Goal: Task Accomplishment & Management: Complete application form

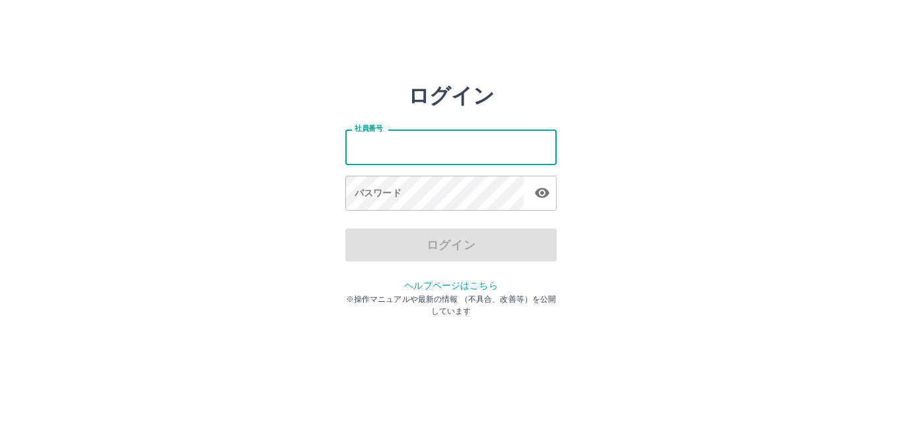
click at [486, 145] on input "社員番号" at bounding box center [451, 146] width 211 height 35
type input "*******"
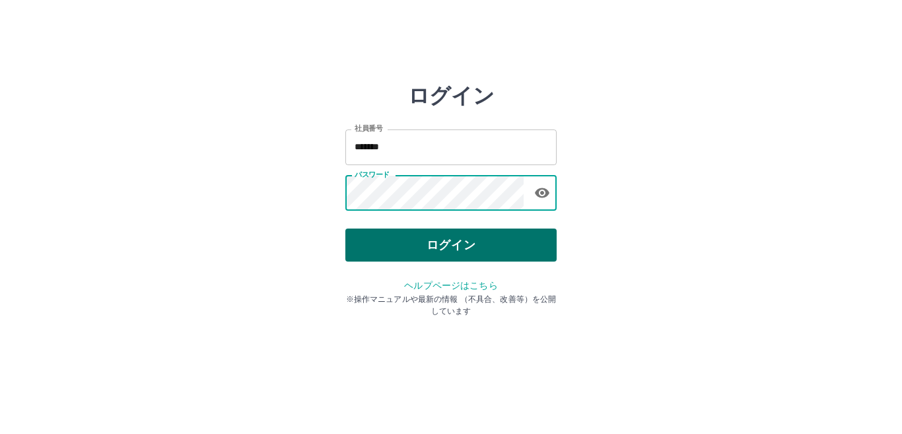
click at [427, 239] on button "ログイン" at bounding box center [451, 245] width 211 height 33
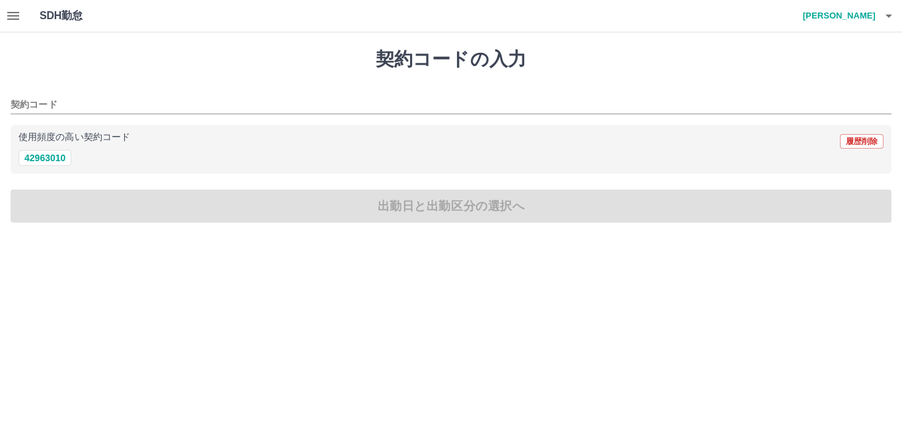
click at [849, 10] on h4 "坂野　尚子" at bounding box center [836, 16] width 79 height 32
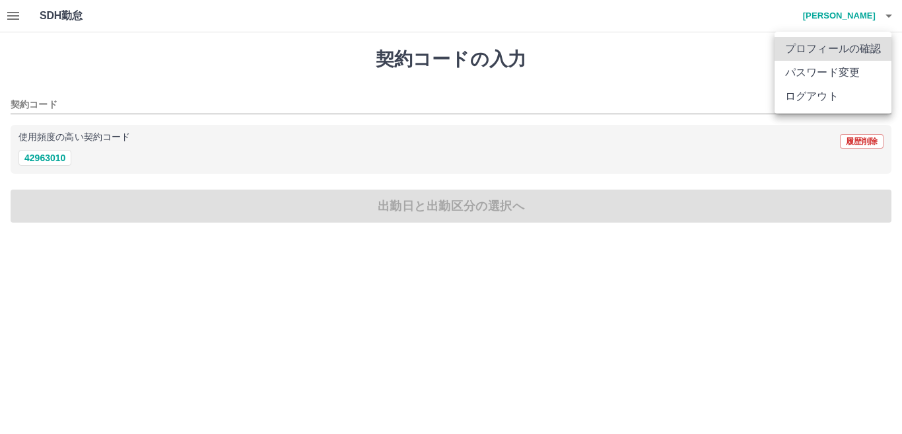
drag, startPoint x: 816, startPoint y: 93, endPoint x: 742, endPoint y: 76, distance: 76.0
click at [815, 92] on li "ログアウト" at bounding box center [833, 97] width 117 height 24
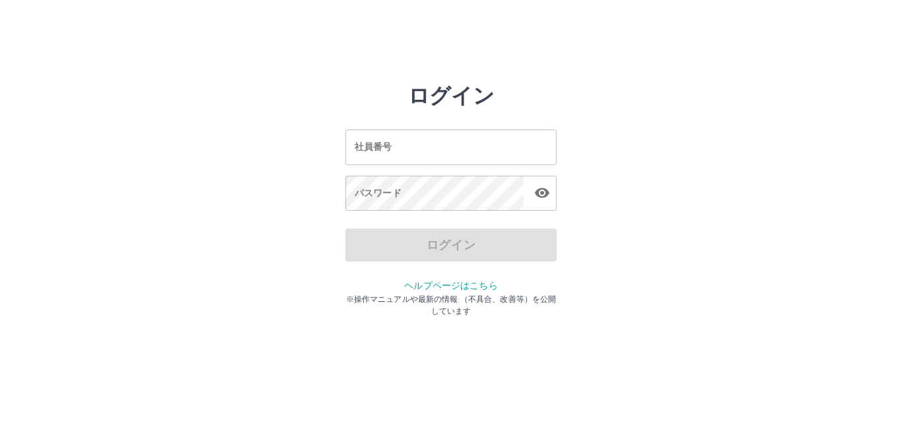
click at [455, 143] on input "社員番号" at bounding box center [451, 146] width 211 height 35
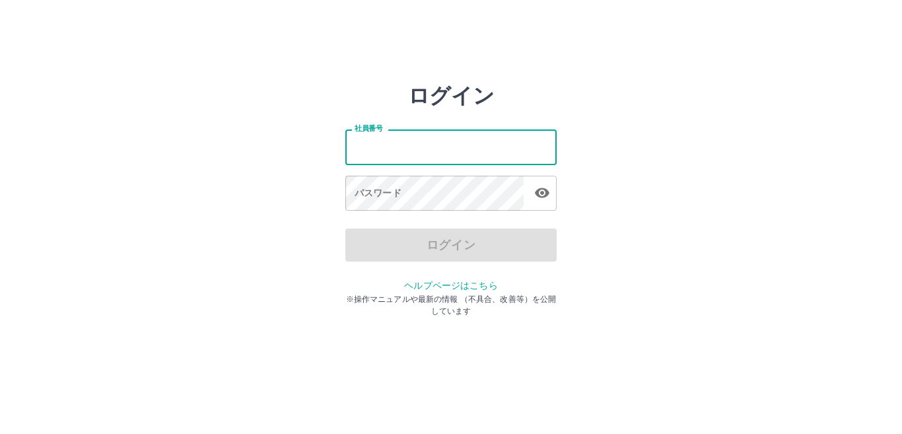
type input "*******"
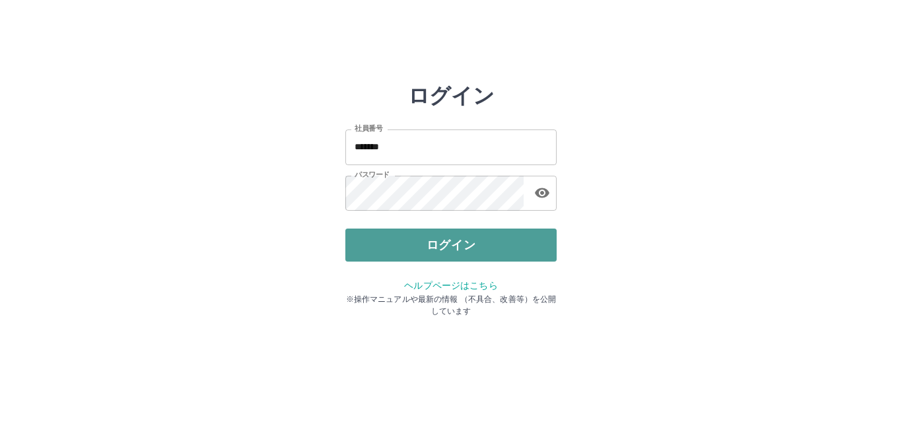
click at [472, 246] on button "ログイン" at bounding box center [451, 245] width 211 height 33
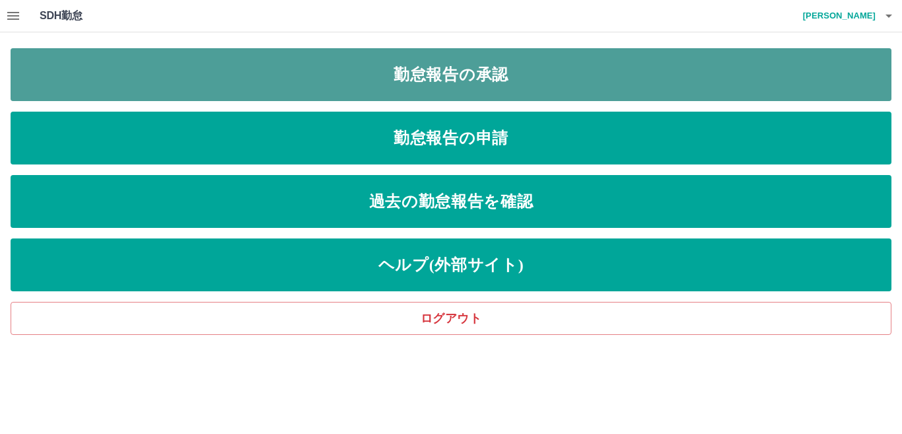
click at [525, 75] on link "勤怠報告の承認" at bounding box center [451, 74] width 881 height 53
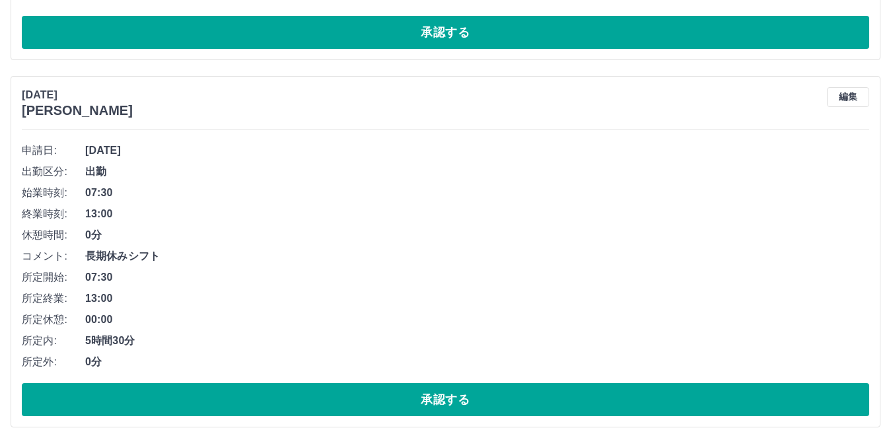
scroll to position [1189, 0]
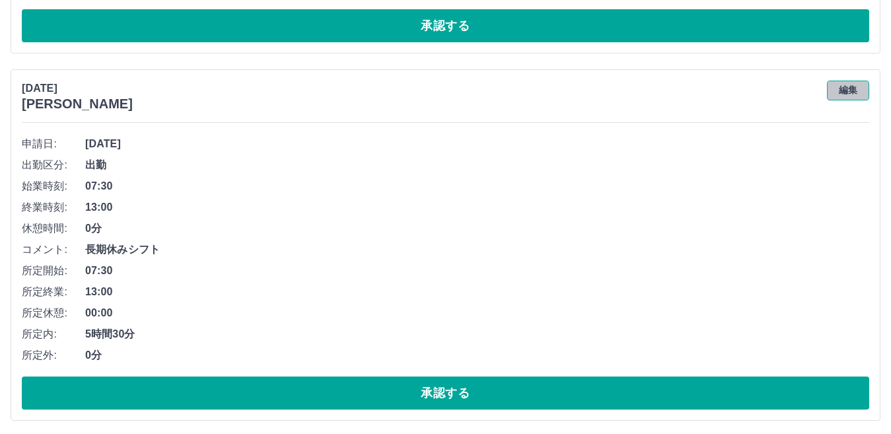
click at [838, 87] on button "編集" at bounding box center [848, 91] width 42 height 20
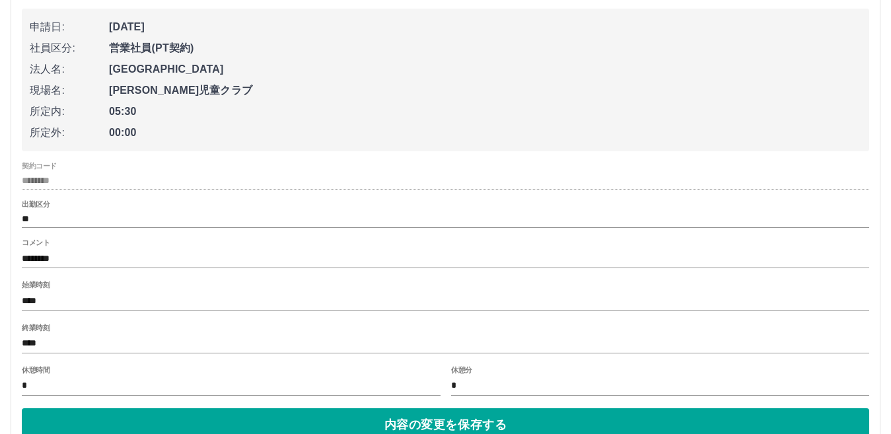
scroll to position [1387, 0]
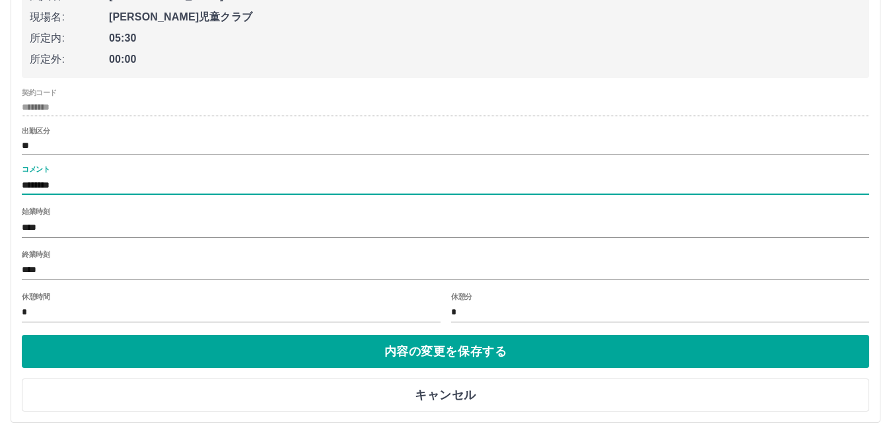
click at [94, 185] on input "*******" at bounding box center [446, 185] width 848 height 19
type input "**********"
click at [41, 272] on input "****" at bounding box center [446, 270] width 848 height 19
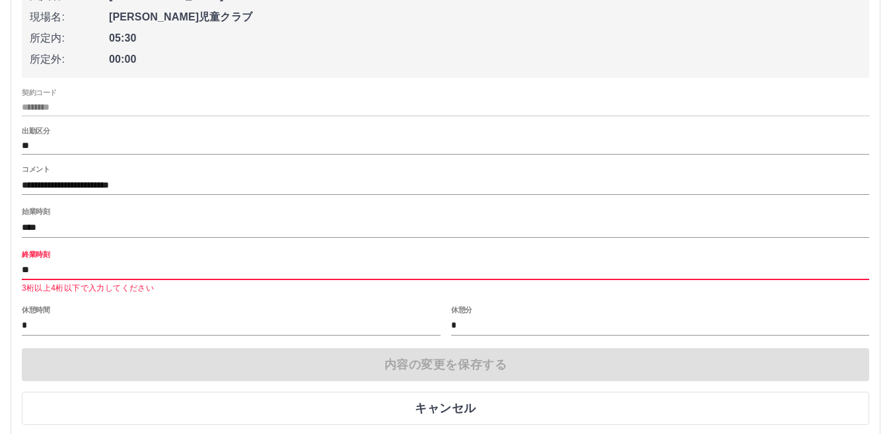
type input "*"
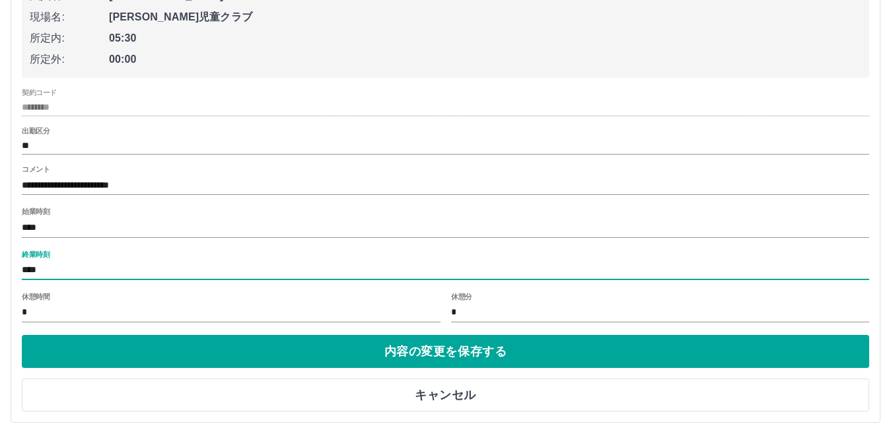
type input "****"
click at [160, 301] on div "休憩時間 *" at bounding box center [231, 309] width 419 height 32
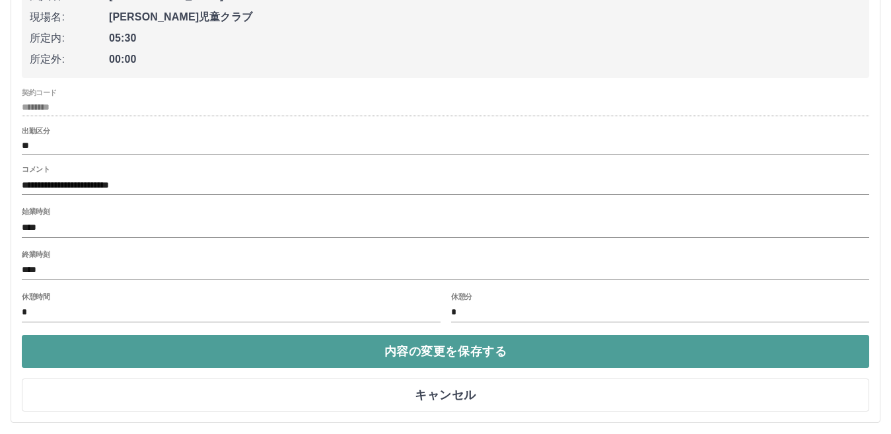
click at [398, 361] on button "内容の変更を保存する" at bounding box center [446, 351] width 848 height 33
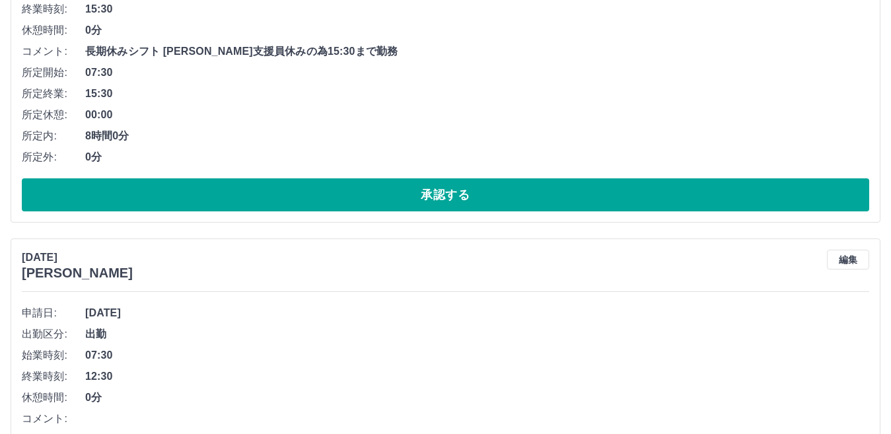
click at [101, 30] on span "0分" at bounding box center [477, 30] width 784 height 16
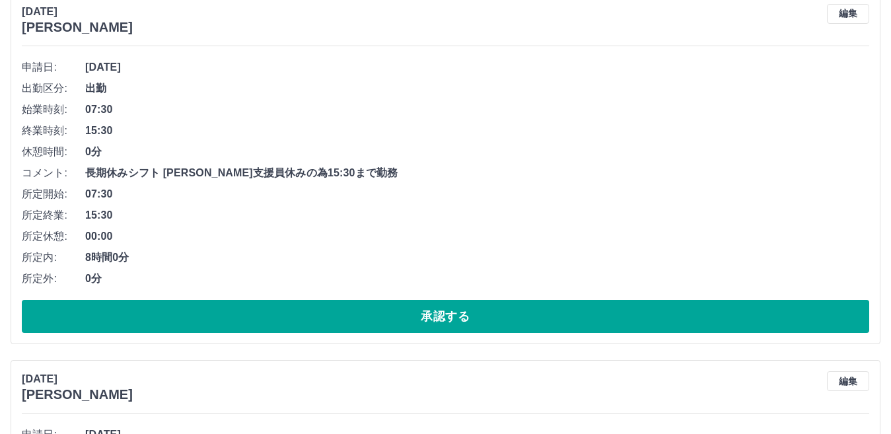
scroll to position [1255, 0]
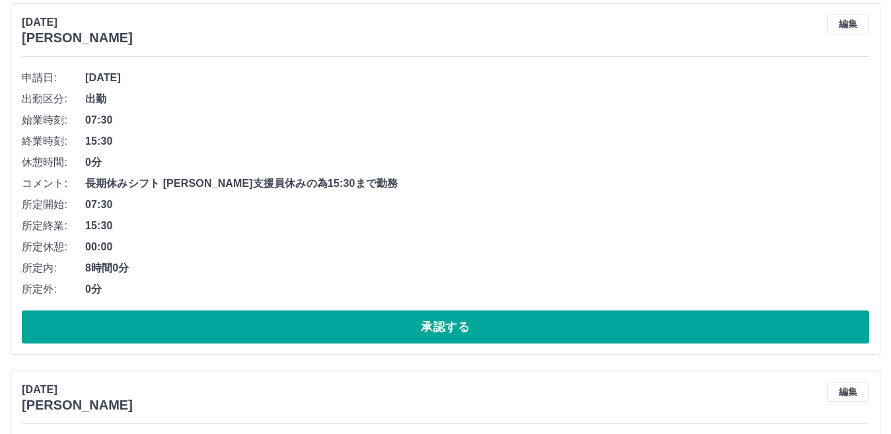
click at [106, 158] on span "0分" at bounding box center [477, 163] width 784 height 16
click at [90, 163] on span "0分" at bounding box center [477, 163] width 784 height 16
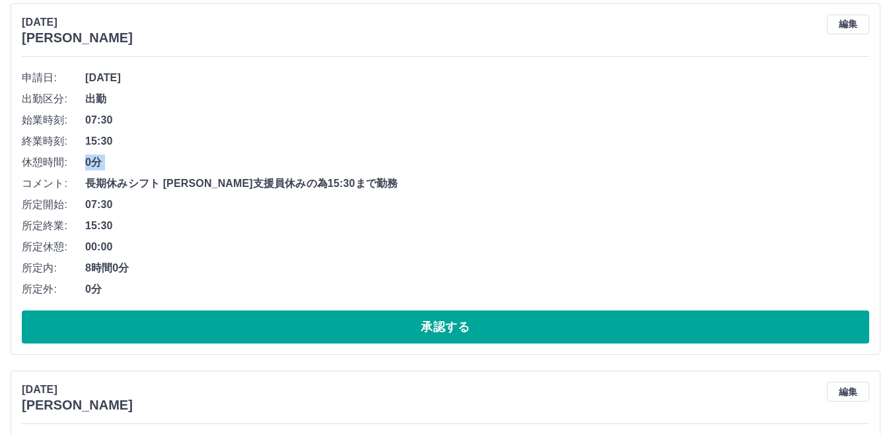
click at [838, 24] on button "編集" at bounding box center [848, 25] width 42 height 20
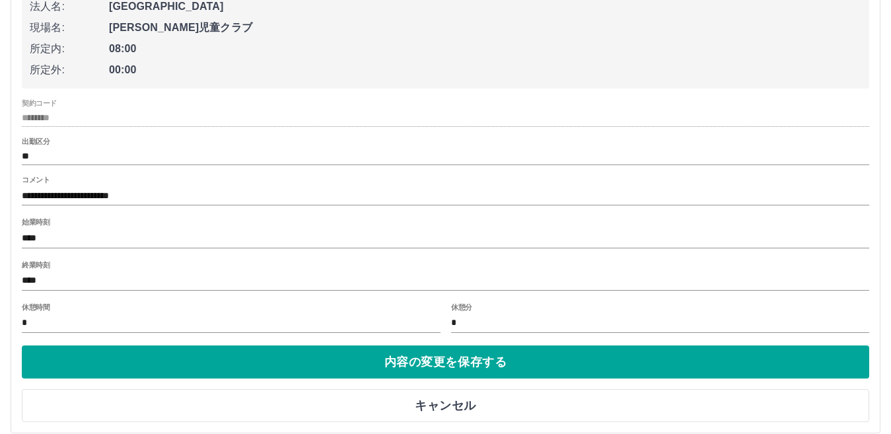
scroll to position [1519, 0]
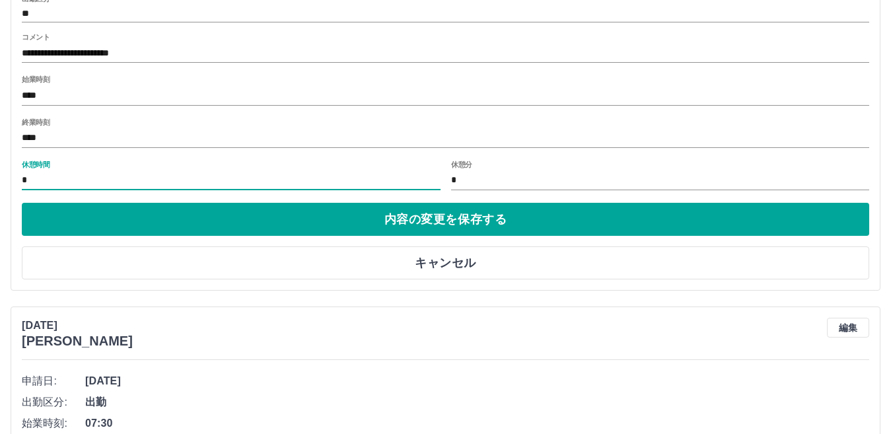
click at [38, 185] on input "*" at bounding box center [231, 180] width 419 height 19
type input "*"
click at [40, 139] on input "****" at bounding box center [446, 138] width 848 height 19
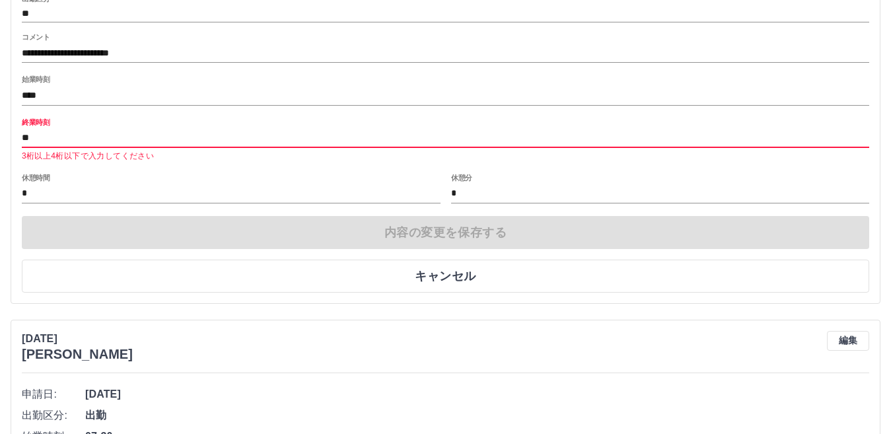
click at [42, 137] on input "**" at bounding box center [446, 138] width 848 height 19
click at [464, 191] on input "*" at bounding box center [660, 193] width 419 height 19
click at [29, 139] on input "*" at bounding box center [446, 138] width 848 height 19
type input "*"
click at [129, 134] on input "終業時刻" at bounding box center [446, 138] width 848 height 19
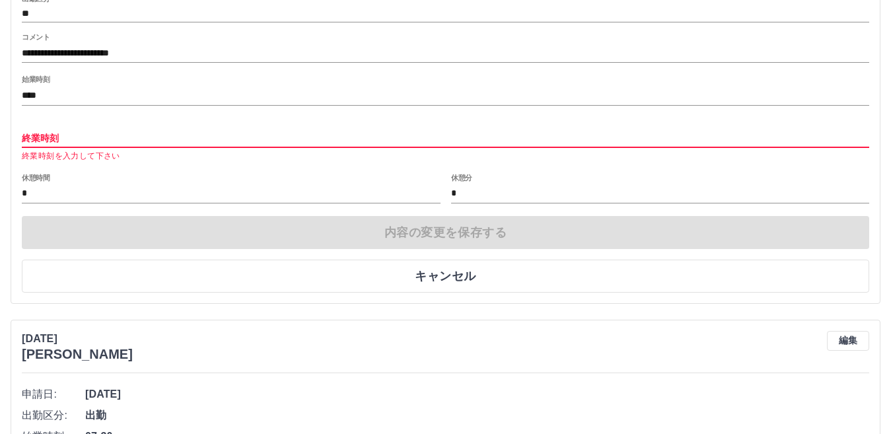
click at [174, 180] on div "休憩時間 *" at bounding box center [231, 190] width 419 height 32
click at [73, 141] on input "終業時刻" at bounding box center [446, 138] width 848 height 19
click at [72, 143] on input "終業時刻" at bounding box center [446, 138] width 848 height 19
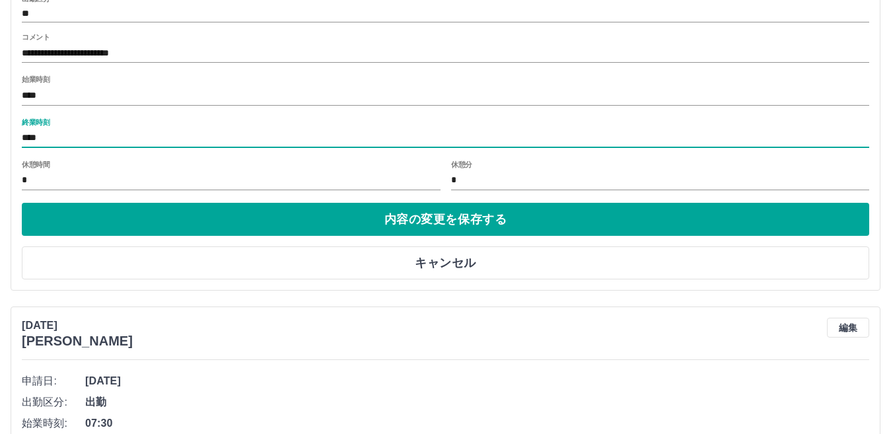
type input "****"
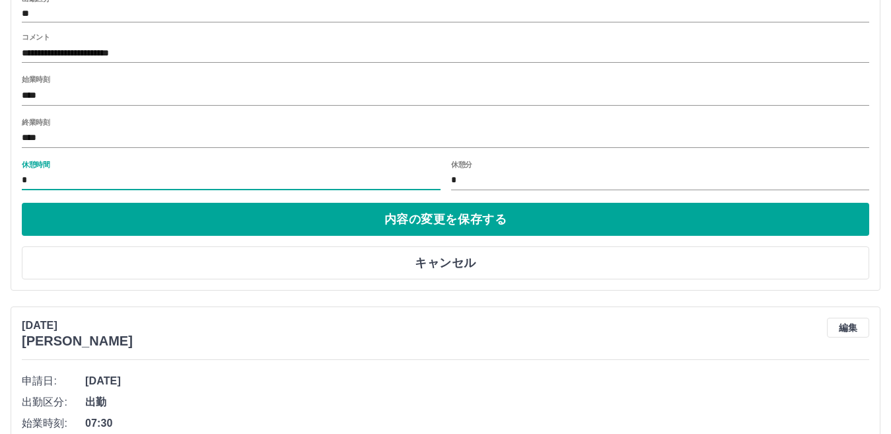
drag, startPoint x: 24, startPoint y: 190, endPoint x: 34, endPoint y: 180, distance: 14.5
click at [27, 186] on input "*" at bounding box center [231, 180] width 419 height 19
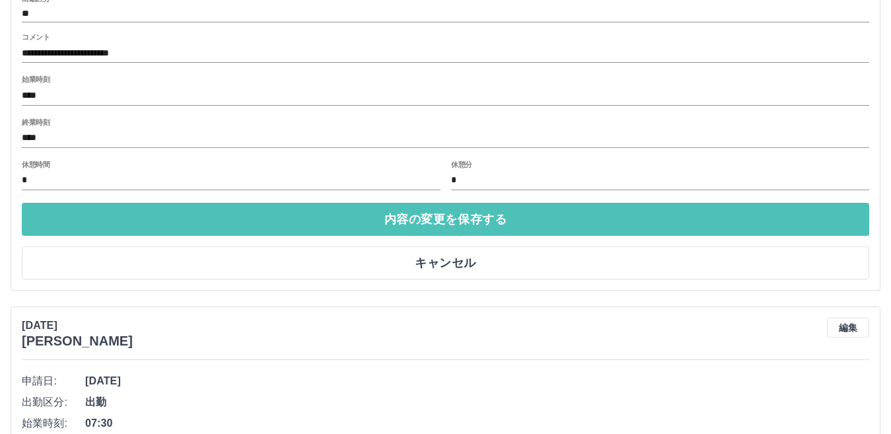
click at [357, 215] on button "内容の変更を保存する" at bounding box center [446, 219] width 848 height 33
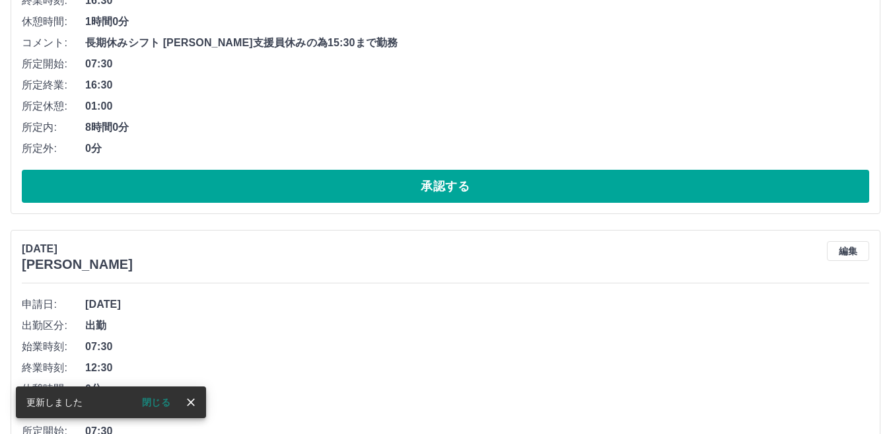
scroll to position [1321, 0]
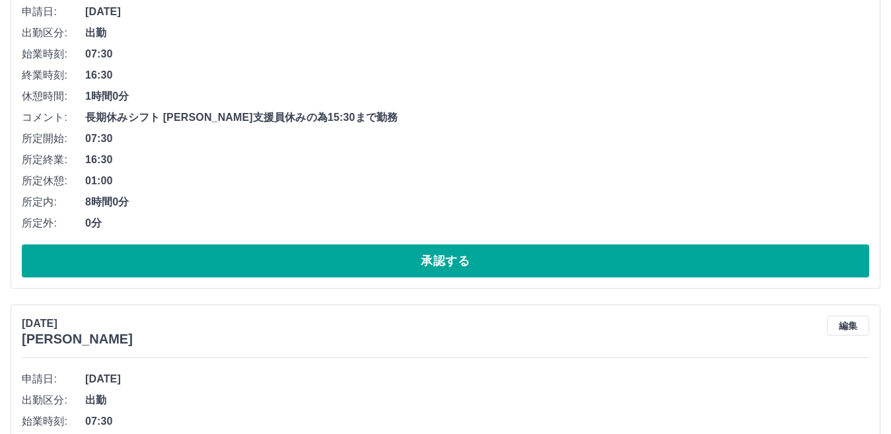
click at [747, 129] on li "所定開始: 07:30" at bounding box center [446, 138] width 848 height 21
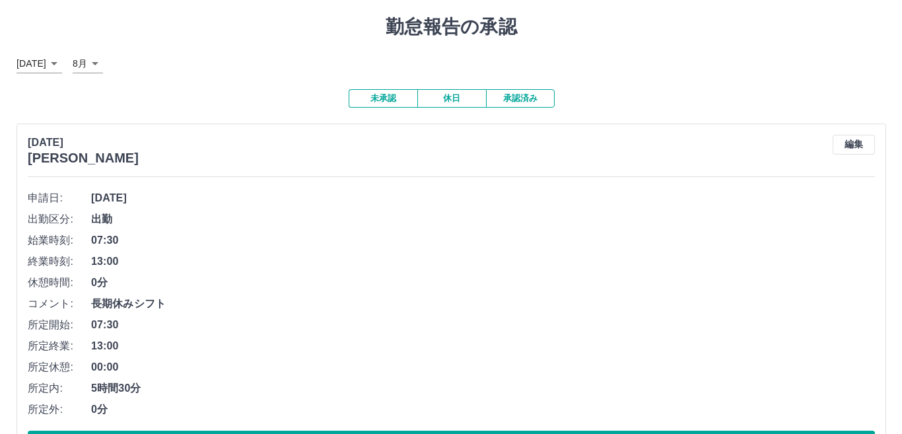
scroll to position [0, 0]
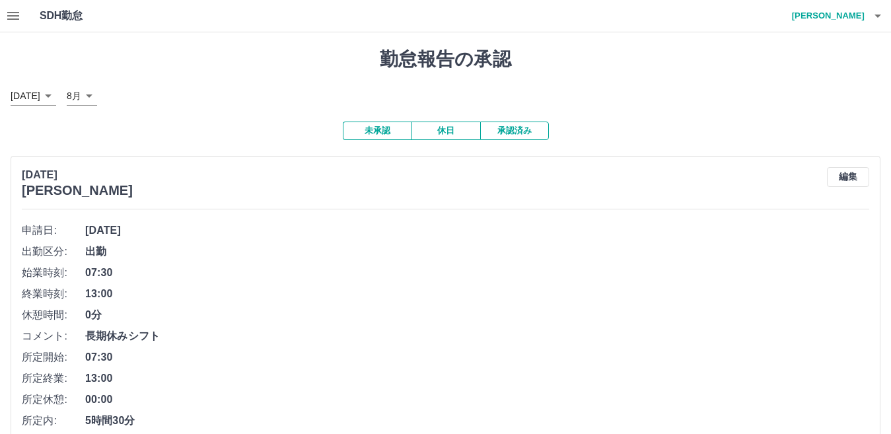
click at [839, 17] on h4 "[PERSON_NAME]" at bounding box center [825, 16] width 79 height 32
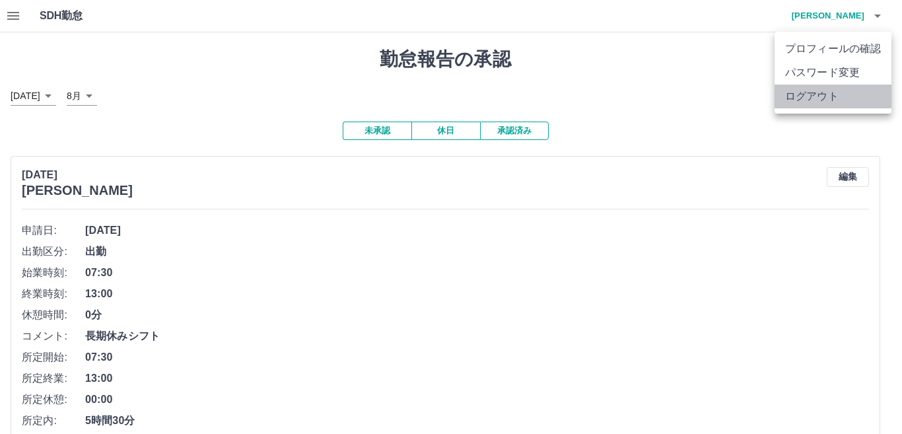
click at [821, 100] on li "ログアウト" at bounding box center [833, 97] width 117 height 24
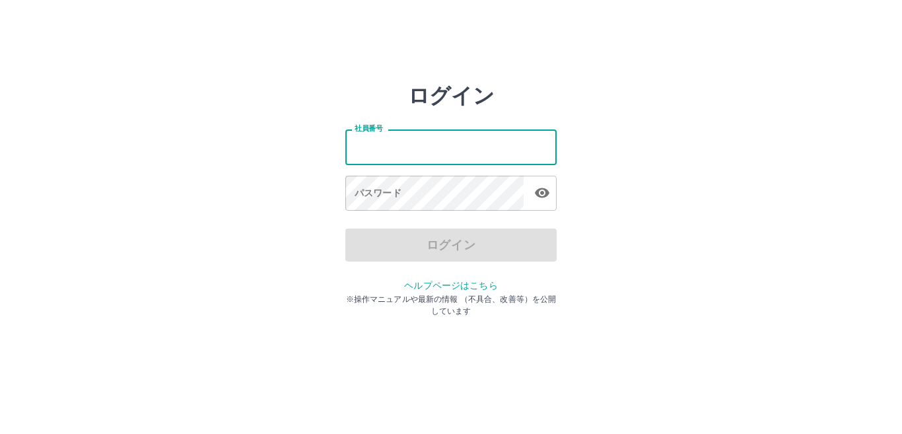
click at [432, 157] on input "社員番号" at bounding box center [451, 146] width 211 height 35
type input "*******"
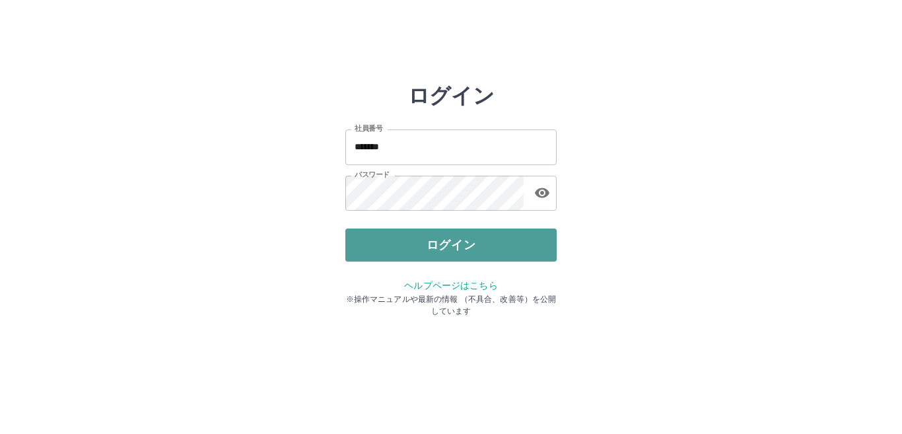
click at [423, 243] on button "ログイン" at bounding box center [451, 245] width 211 height 33
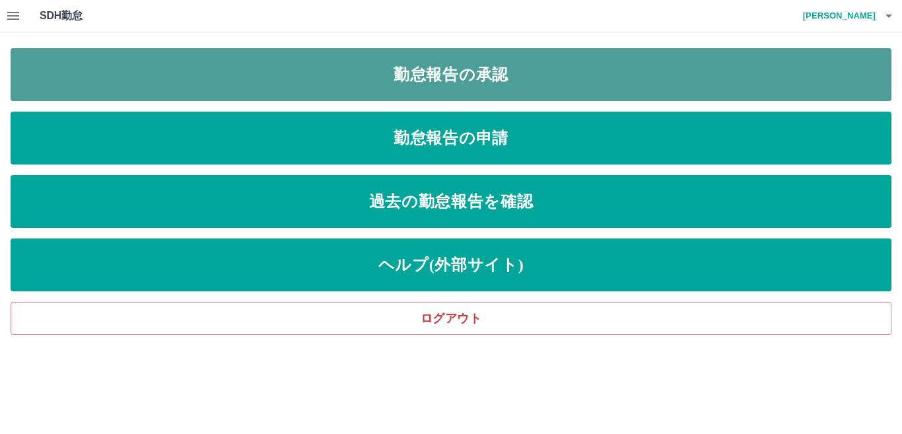
click at [493, 63] on link "勤怠報告の承認" at bounding box center [451, 74] width 881 height 53
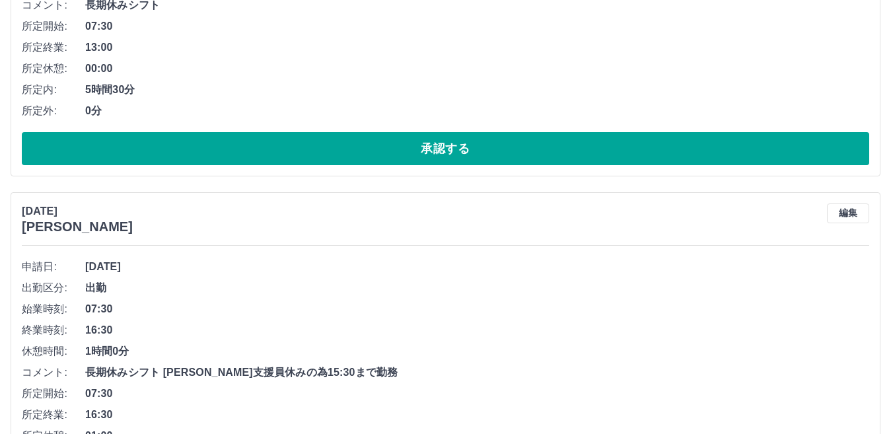
scroll to position [1123, 0]
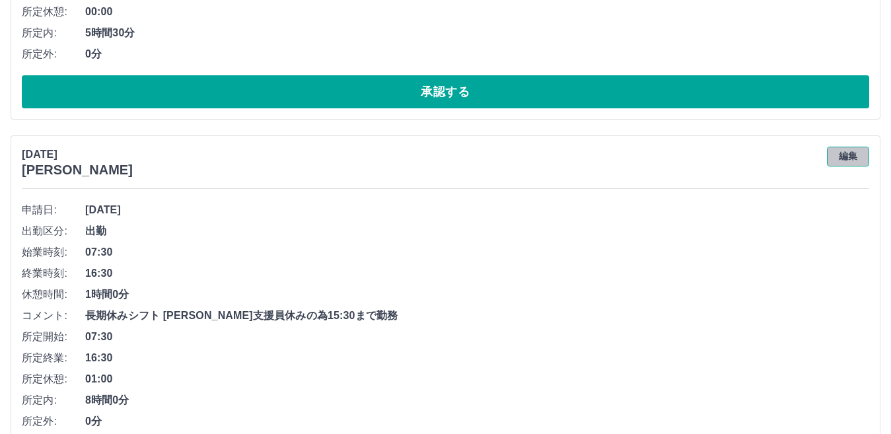
click at [847, 155] on button "編集" at bounding box center [848, 157] width 42 height 20
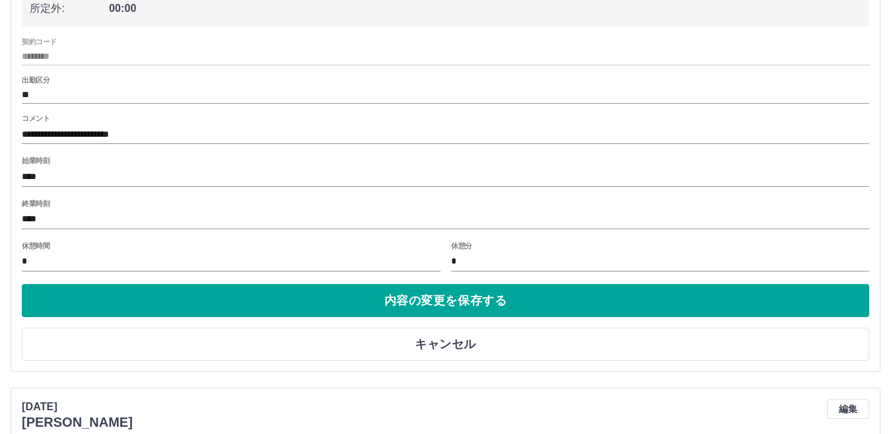
scroll to position [1519, 0]
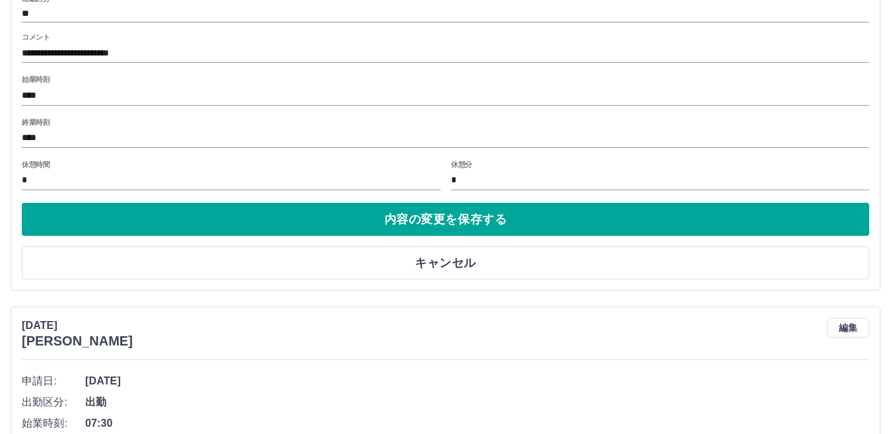
click at [154, 56] on input "**********" at bounding box center [446, 53] width 848 height 19
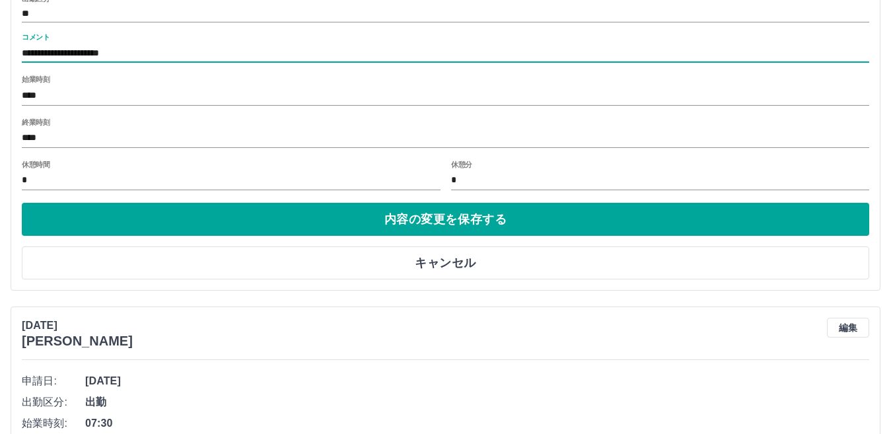
click at [213, 53] on input "**********" at bounding box center [446, 53] width 848 height 19
type input "**********"
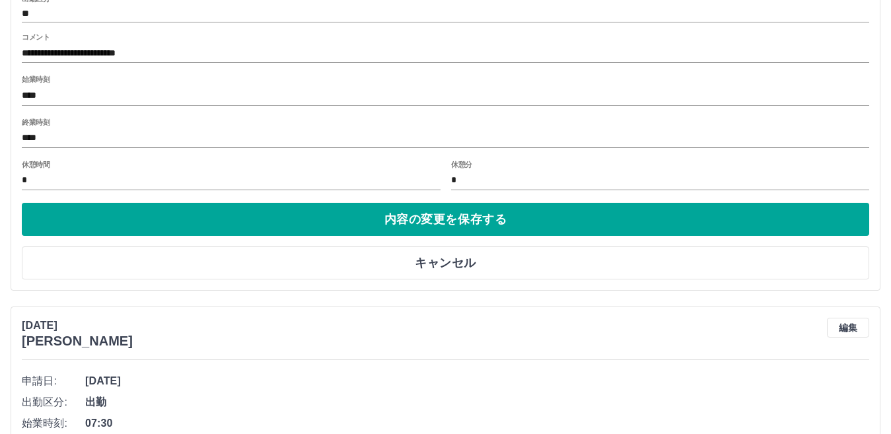
click at [171, 114] on div "**********" at bounding box center [446, 74] width 848 height 236
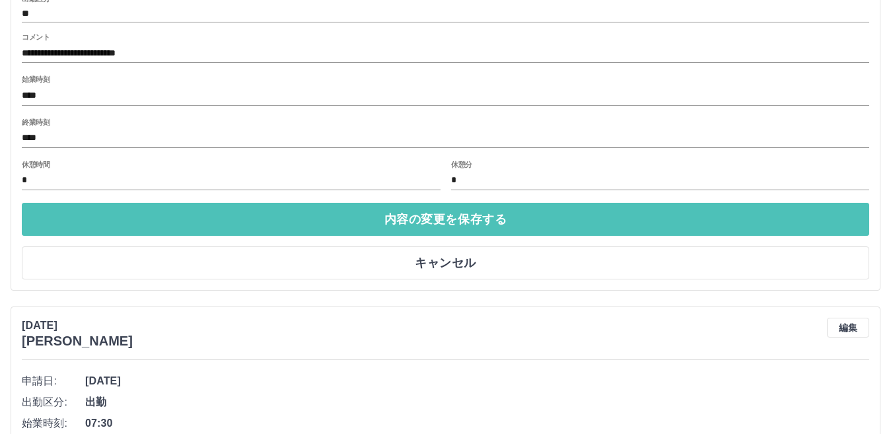
click at [159, 222] on button "内容の変更を保存する" at bounding box center [446, 219] width 848 height 33
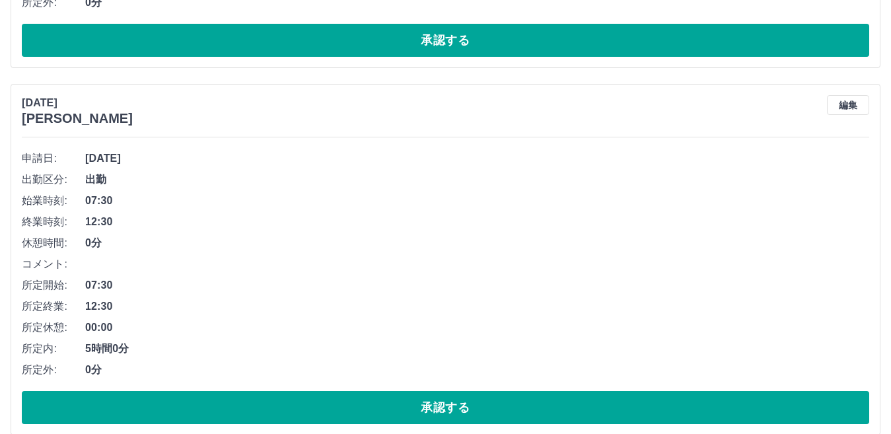
scroll to position [1586, 0]
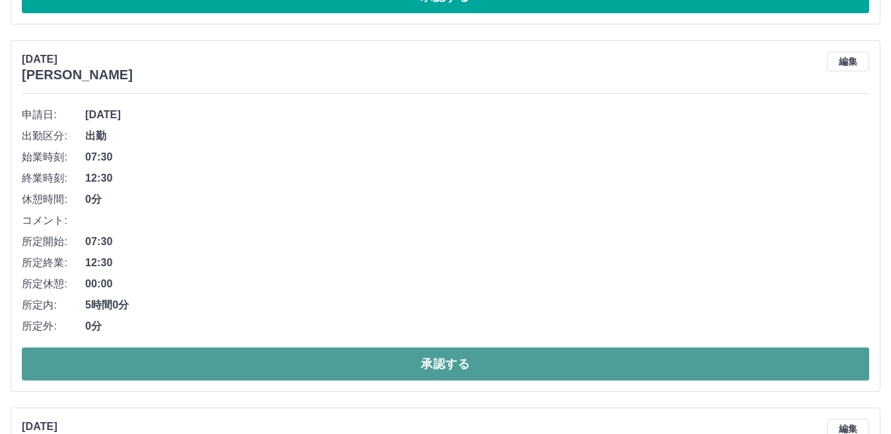
click at [301, 357] on button "承認する" at bounding box center [446, 364] width 848 height 33
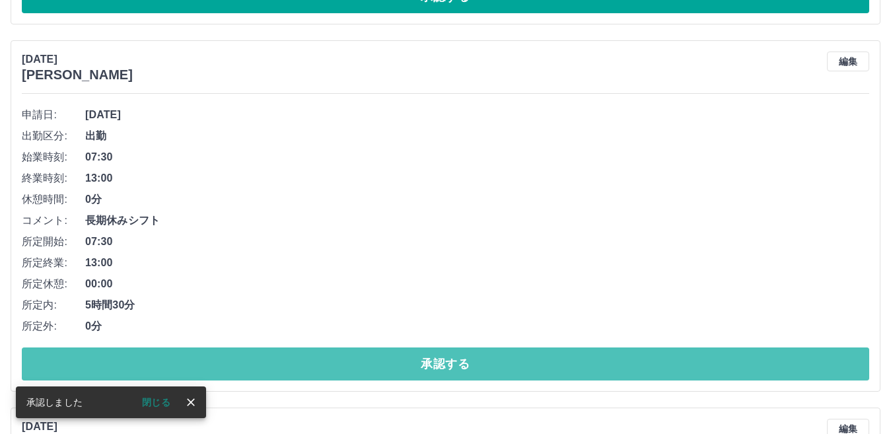
click at [301, 357] on button "承認する" at bounding box center [446, 364] width 848 height 33
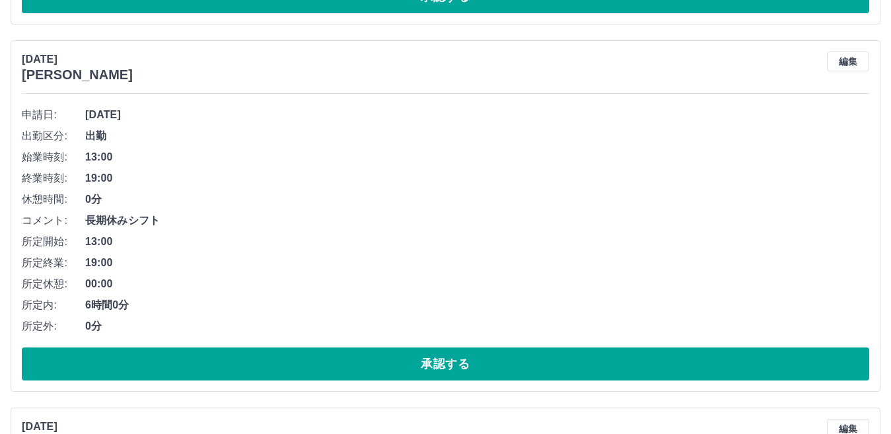
click at [301, 357] on button "承認する" at bounding box center [446, 364] width 848 height 33
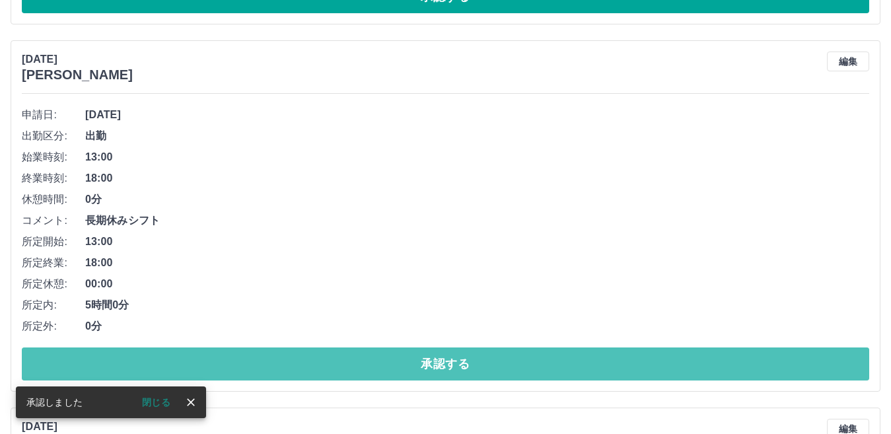
click at [301, 357] on button "承認する" at bounding box center [446, 364] width 848 height 33
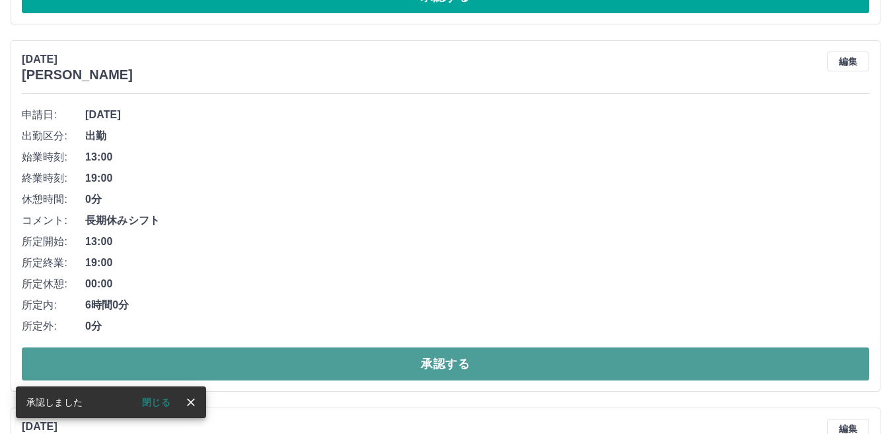
click at [303, 355] on button "承認する" at bounding box center [446, 364] width 848 height 33
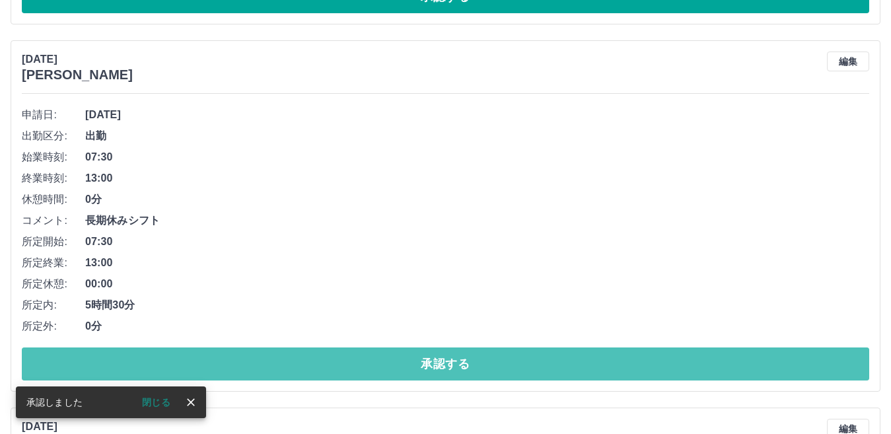
drag, startPoint x: 303, startPoint y: 355, endPoint x: 303, endPoint y: 342, distance: 13.2
click at [303, 342] on div "申請日: 2025年8月21日(木) 出勤区分: 出勤 始業時刻: 07:30 終業時刻: 13:00 休憩時間: 0分 コメント: 長期休みシフト 所定開始…" at bounding box center [446, 242] width 848 height 276
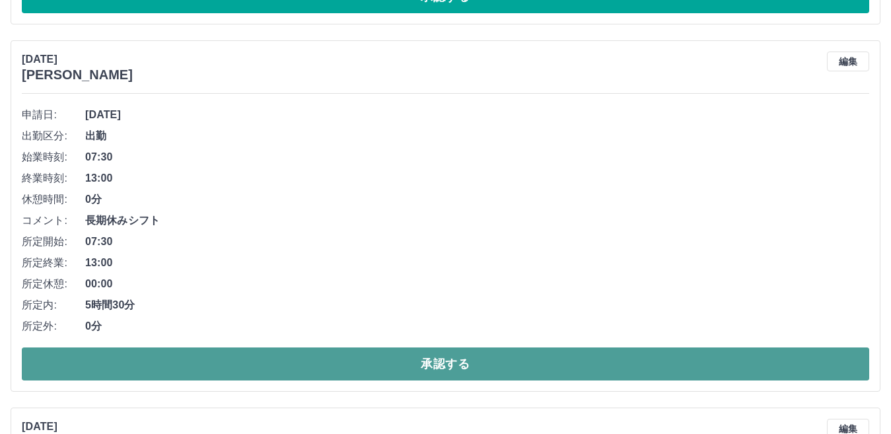
click at [299, 367] on button "承認する" at bounding box center [446, 364] width 848 height 33
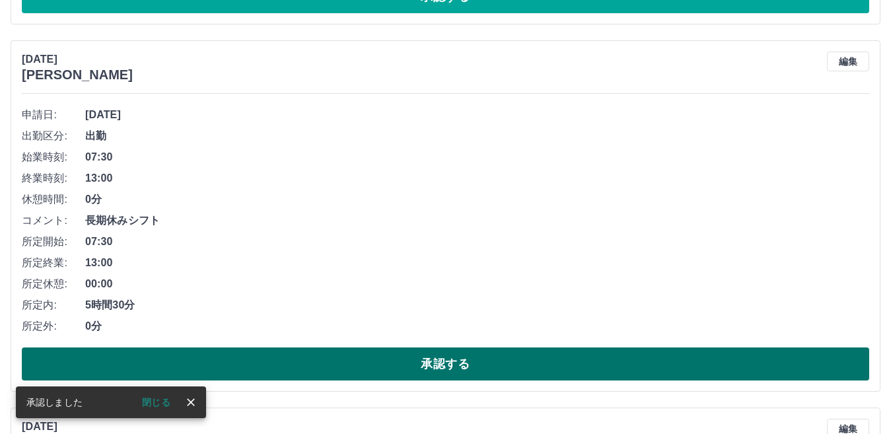
click at [299, 362] on button "承認する" at bounding box center [446, 364] width 848 height 33
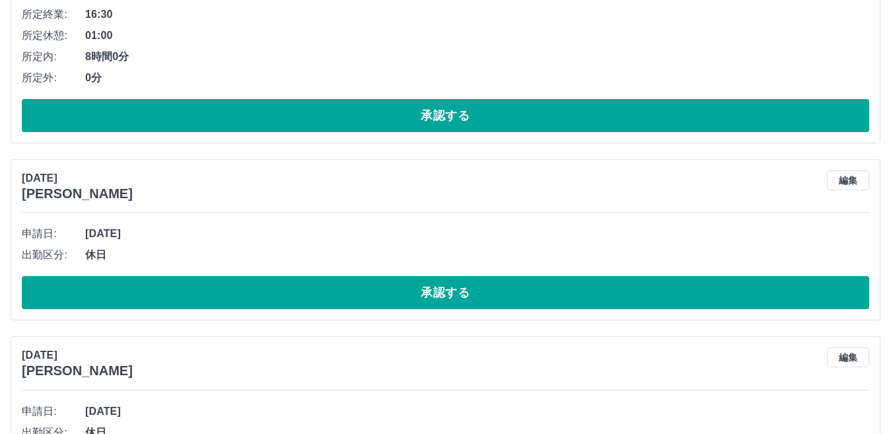
scroll to position [1387, 0]
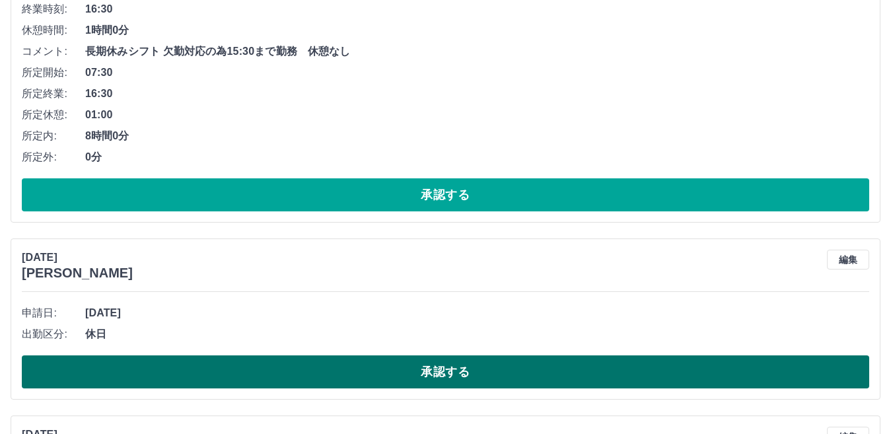
click at [277, 377] on button "承認する" at bounding box center [446, 371] width 848 height 33
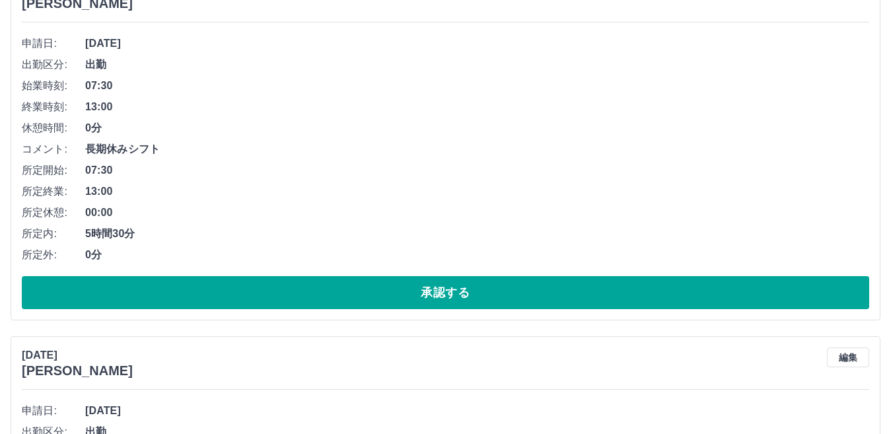
scroll to position [0, 0]
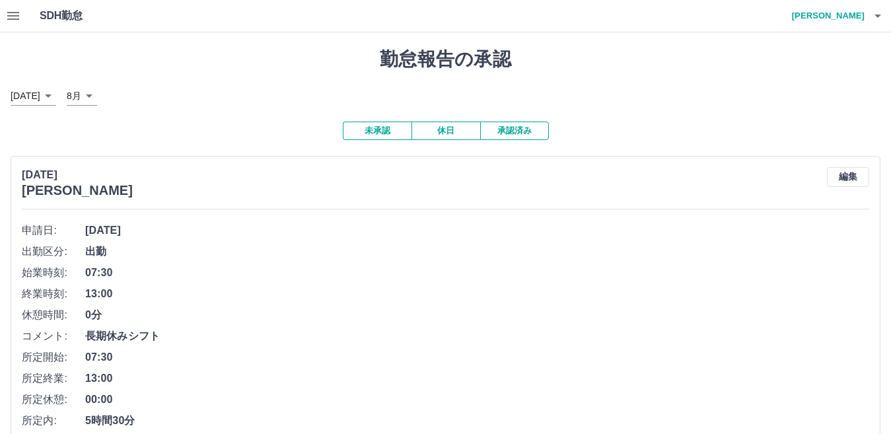
click at [449, 133] on button "休日" at bounding box center [446, 131] width 69 height 18
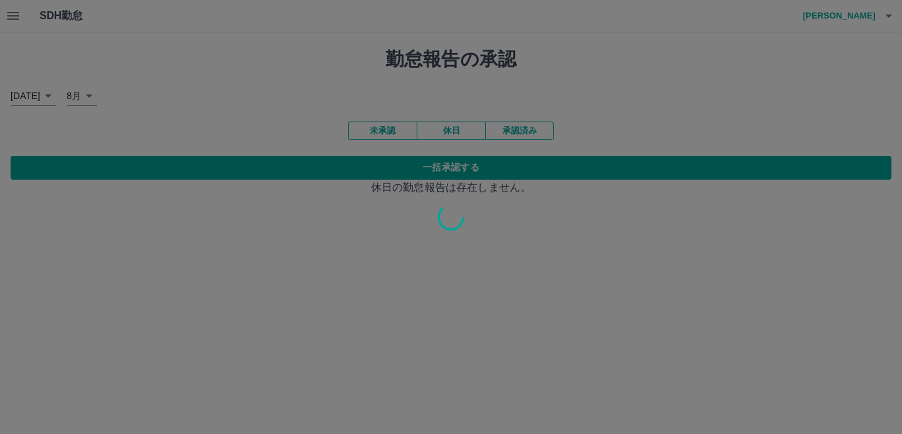
click at [522, 129] on div at bounding box center [451, 217] width 902 height 434
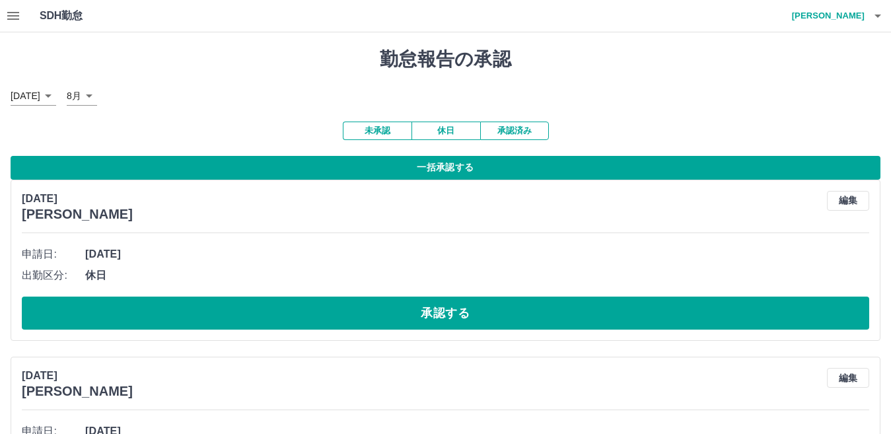
click at [522, 129] on button "承認済み" at bounding box center [514, 131] width 69 height 18
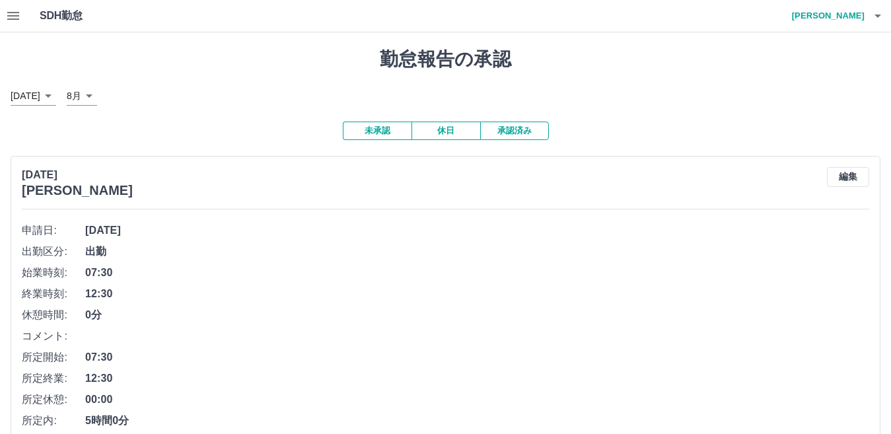
click at [389, 135] on button "未承認" at bounding box center [377, 131] width 69 height 18
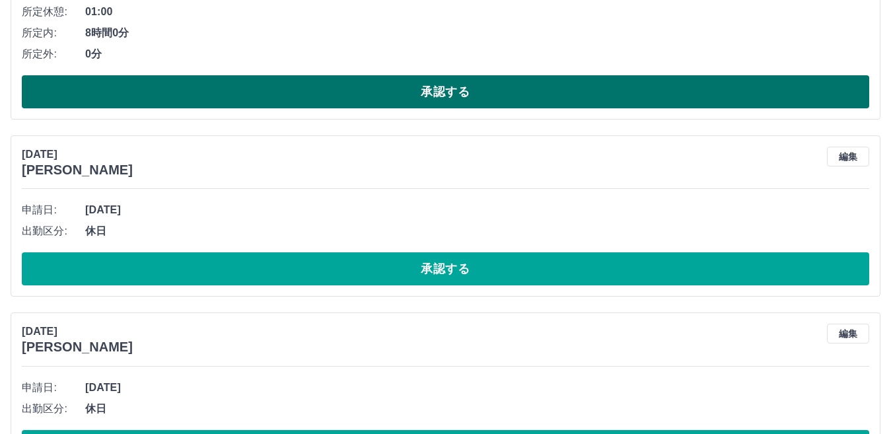
scroll to position [1586, 0]
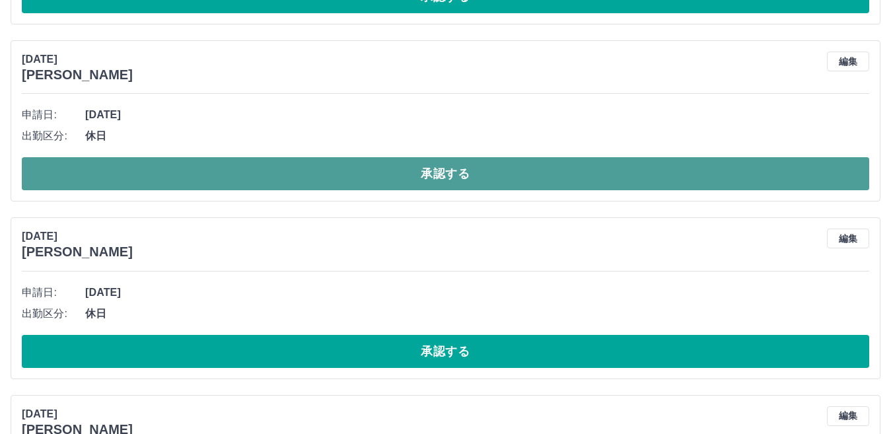
click at [384, 178] on button "承認する" at bounding box center [446, 173] width 848 height 33
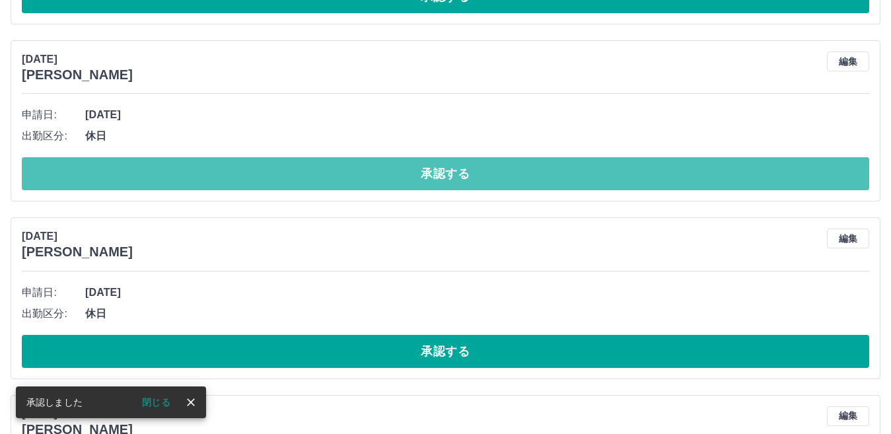
click at [384, 178] on button "承認する" at bounding box center [446, 173] width 848 height 33
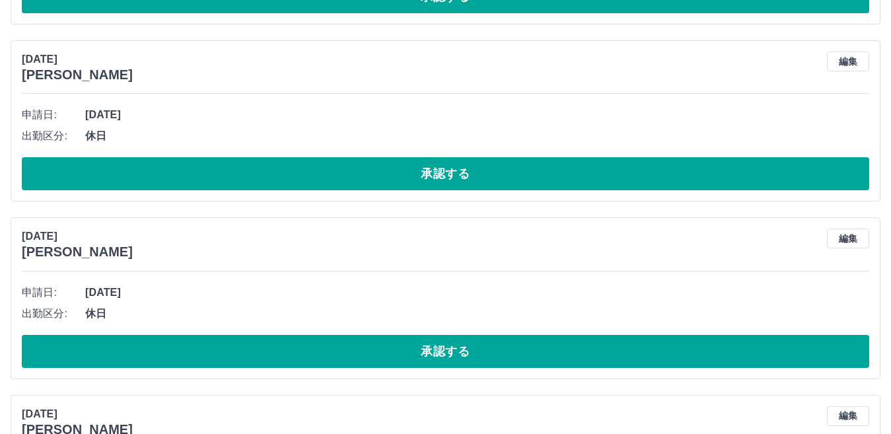
click at [384, 178] on button "承認する" at bounding box center [446, 173] width 848 height 33
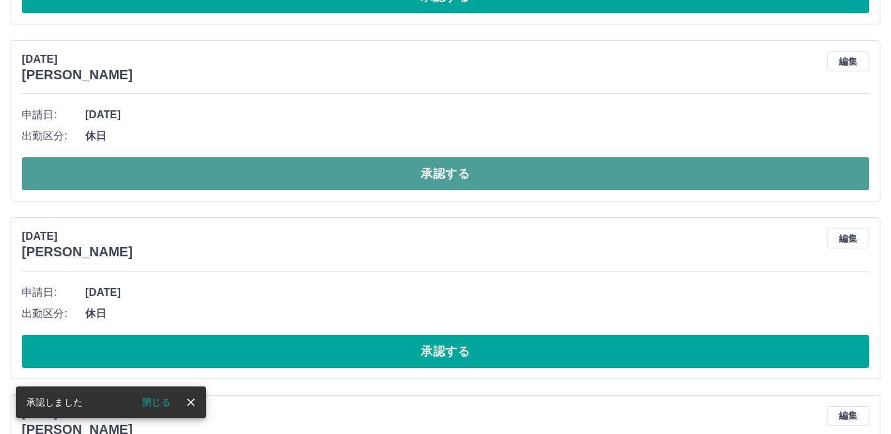
click at [394, 174] on button "承認する" at bounding box center [446, 173] width 848 height 33
click at [402, 168] on button "承認する" at bounding box center [446, 173] width 848 height 33
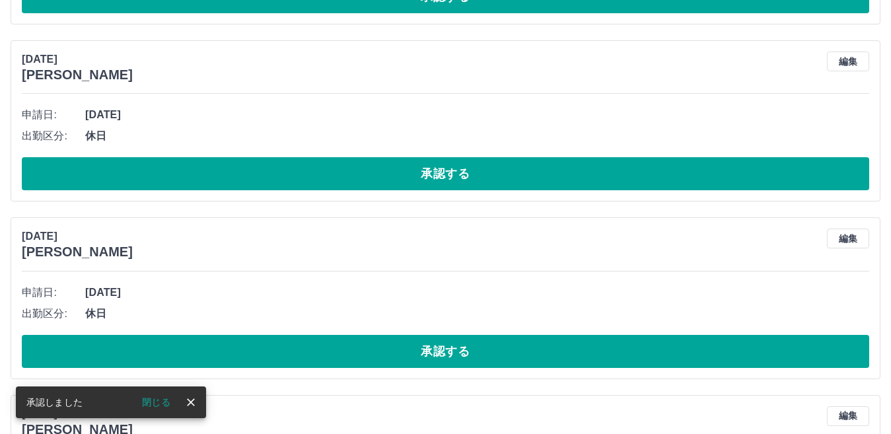
click at [402, 168] on button "承認する" at bounding box center [446, 173] width 848 height 33
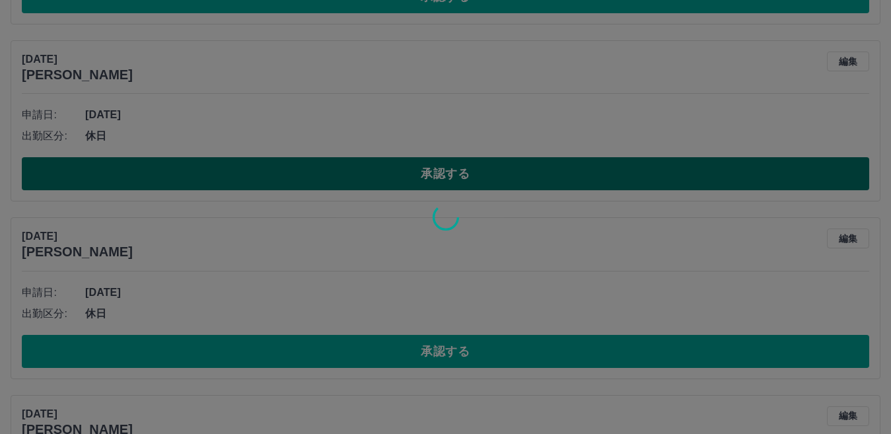
scroll to position [1548, 0]
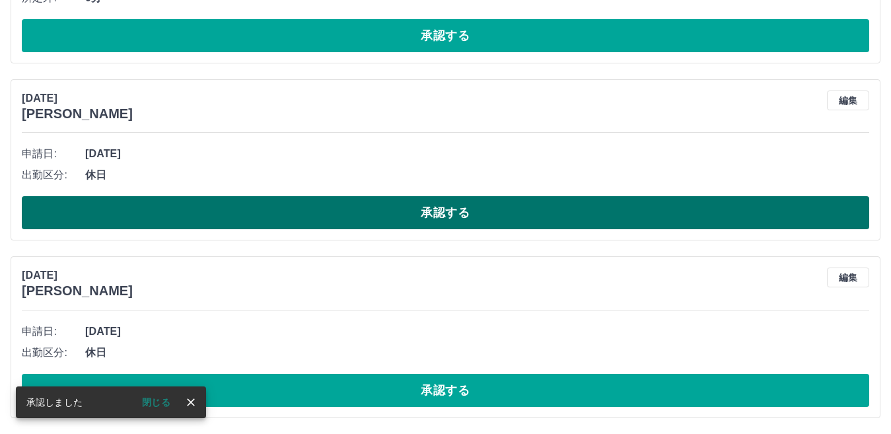
click at [376, 210] on button "承認する" at bounding box center [446, 212] width 848 height 33
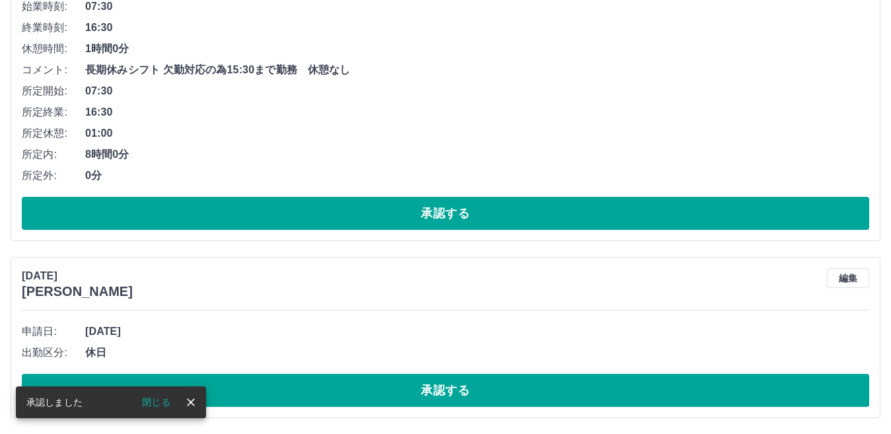
scroll to position [1370, 0]
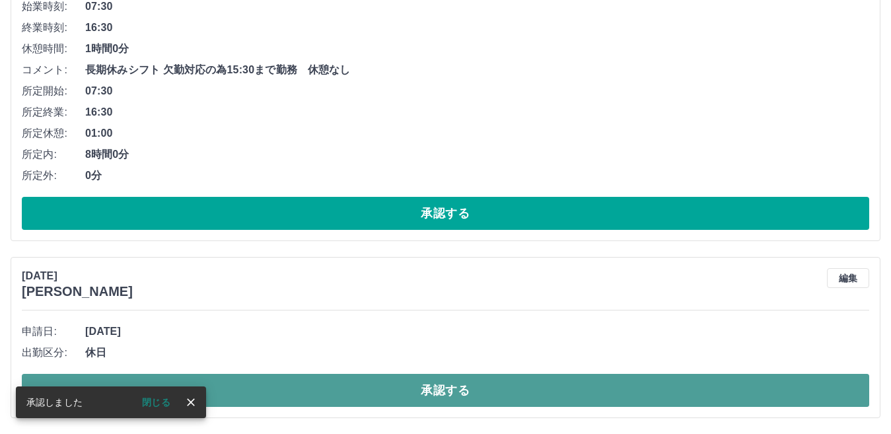
click at [320, 380] on button "承認する" at bounding box center [446, 390] width 848 height 33
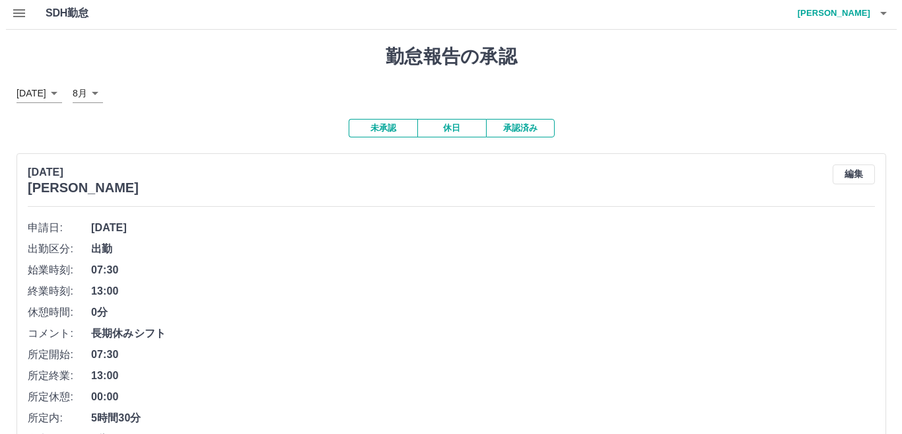
scroll to position [0, 0]
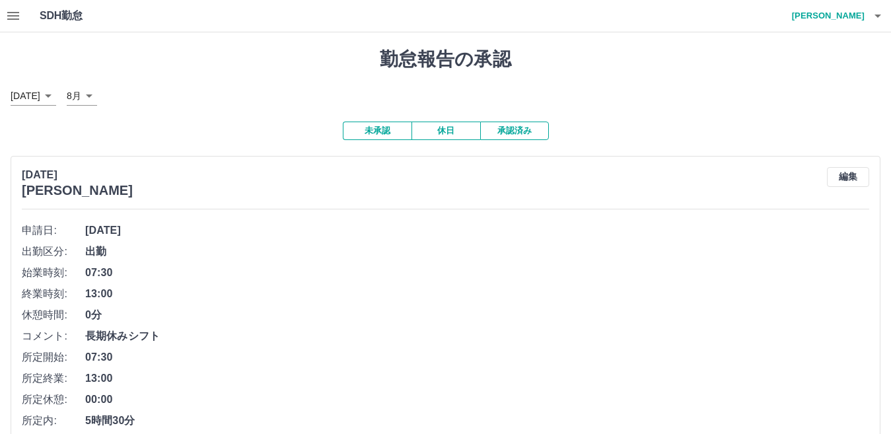
click at [842, 18] on h4 "[PERSON_NAME]" at bounding box center [825, 16] width 79 height 32
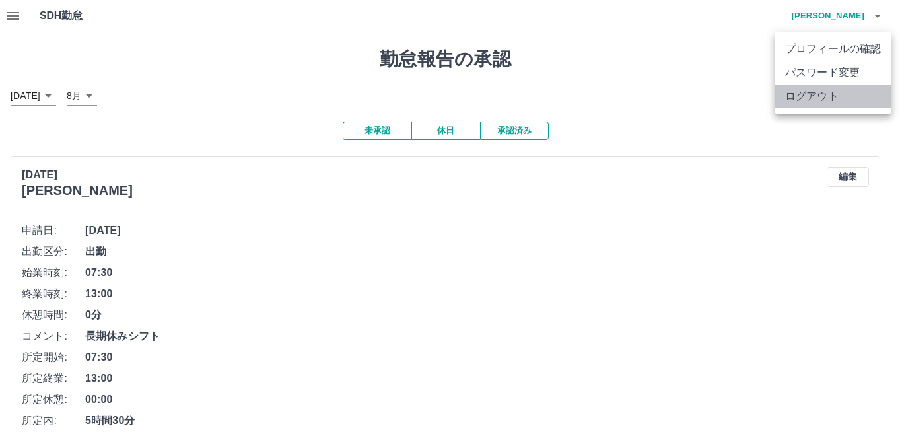
click at [828, 97] on li "ログアウト" at bounding box center [833, 97] width 117 height 24
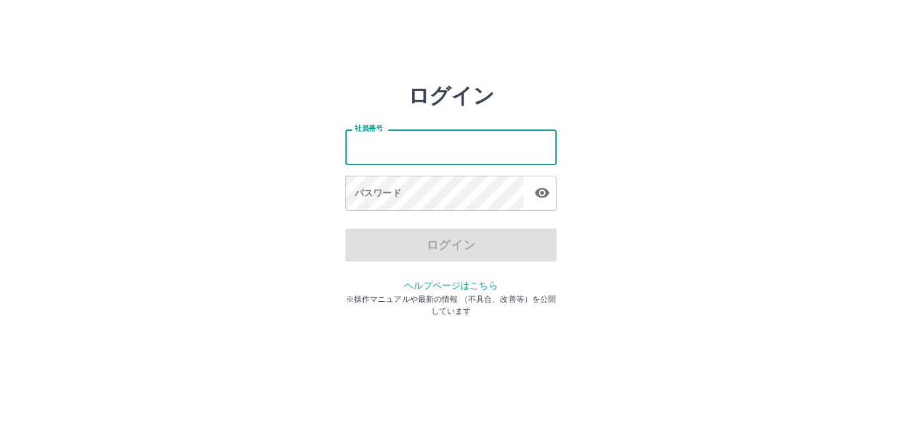
click at [406, 149] on input "社員番号" at bounding box center [451, 146] width 211 height 35
type input "*******"
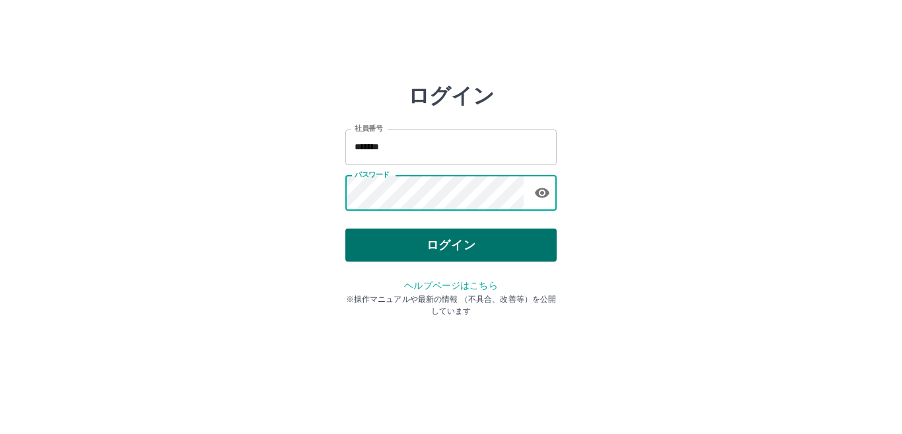
click at [409, 244] on button "ログイン" at bounding box center [451, 245] width 211 height 33
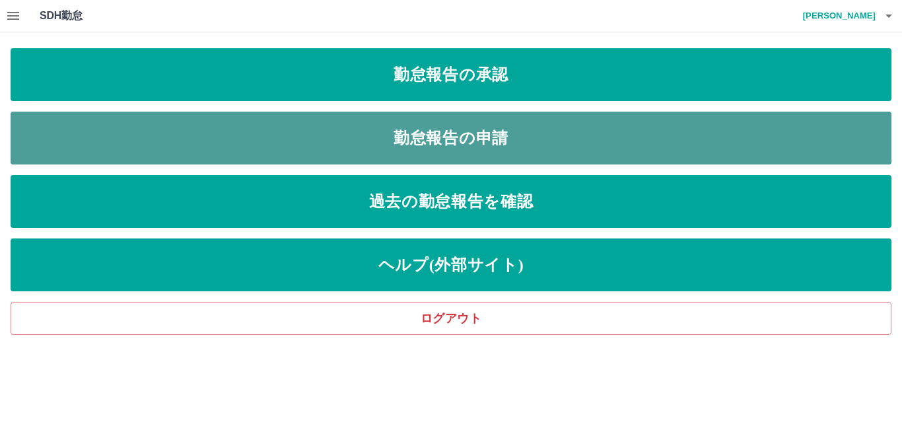
click at [453, 135] on link "勤怠報告の申請" at bounding box center [451, 138] width 881 height 53
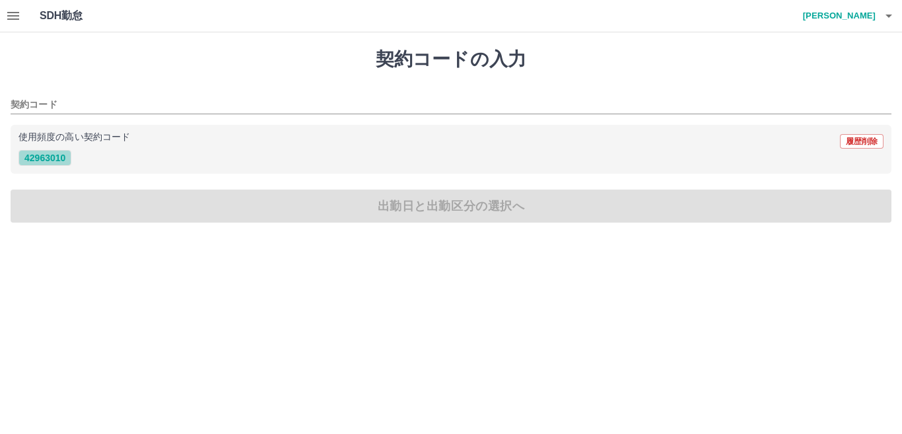
click at [43, 160] on button "42963010" at bounding box center [44, 158] width 53 height 16
type input "********"
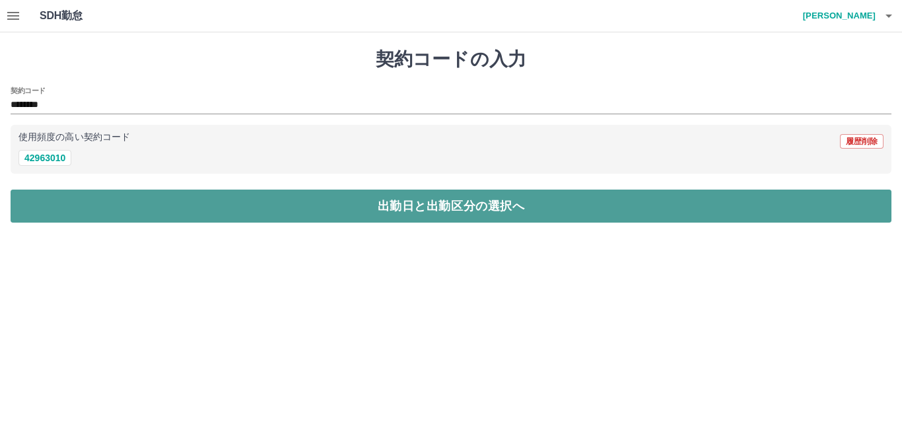
click at [52, 198] on button "出勤日と出勤区分の選択へ" at bounding box center [451, 206] width 881 height 33
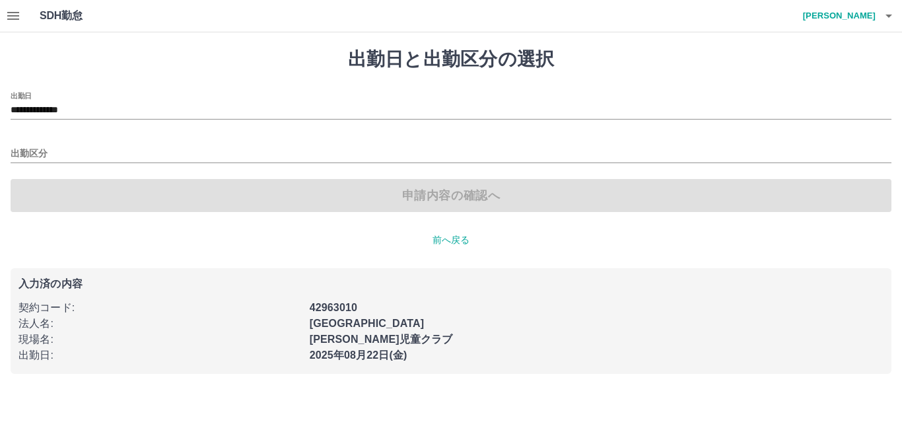
click at [51, 198] on div "申請内容の確認へ" at bounding box center [451, 195] width 881 height 33
drag, startPoint x: 13, startPoint y: 193, endPoint x: 11, endPoint y: 182, distance: 10.7
click at [12, 193] on div "申請内容の確認へ" at bounding box center [451, 195] width 881 height 33
click at [24, 155] on input "出勤区分" at bounding box center [451, 154] width 881 height 17
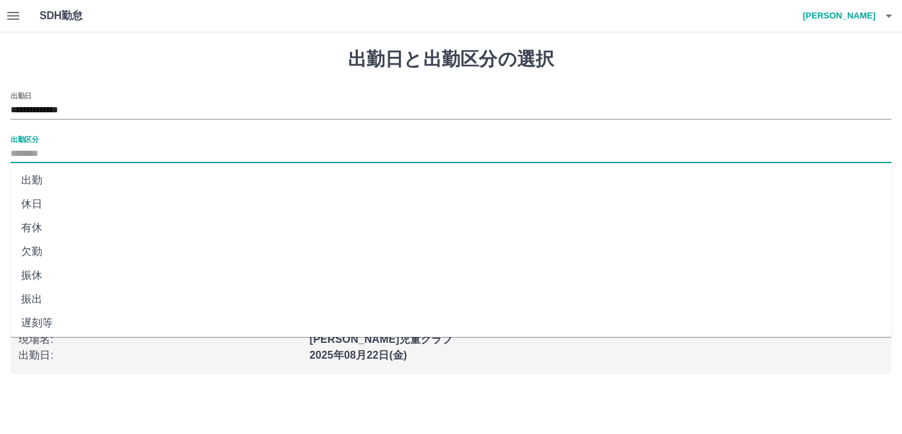
click at [32, 179] on li "出勤" at bounding box center [451, 180] width 881 height 24
type input "**"
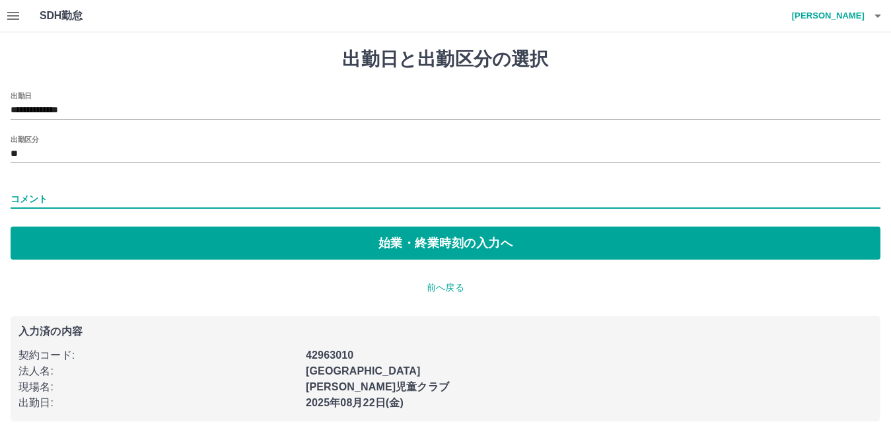
click at [30, 196] on input "コメント" at bounding box center [446, 199] width 870 height 19
type input "*******"
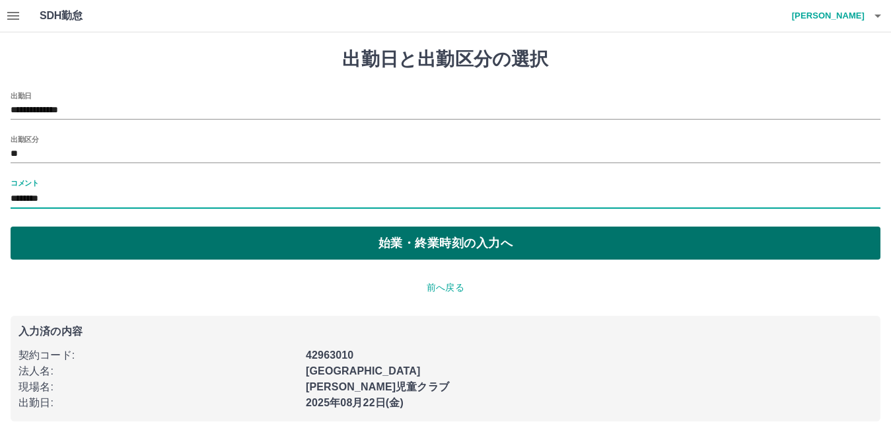
click at [90, 246] on button "始業・終業時刻の入力へ" at bounding box center [446, 243] width 870 height 33
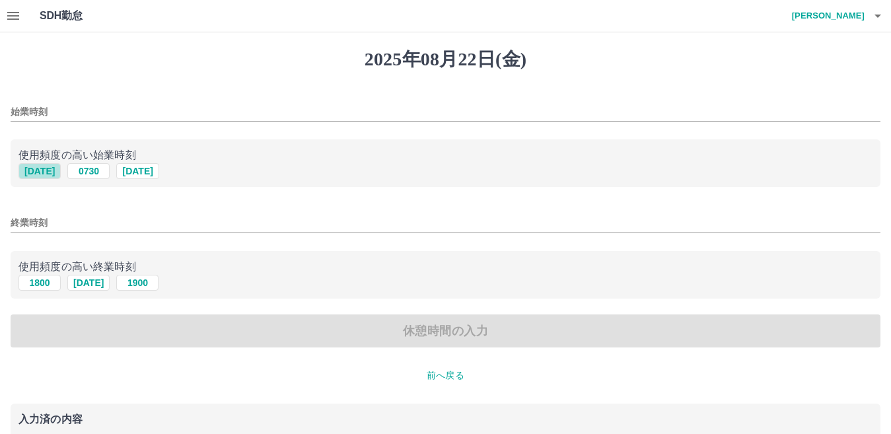
drag, startPoint x: 36, startPoint y: 173, endPoint x: 34, endPoint y: 187, distance: 14.0
click at [36, 174] on button "[DATE]" at bounding box center [39, 171] width 42 height 16
type input "****"
click at [137, 283] on button "1900" at bounding box center [137, 283] width 42 height 16
type input "****"
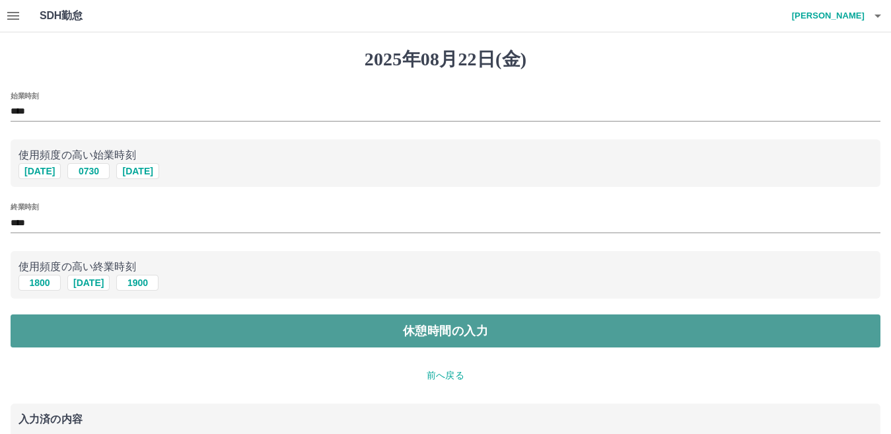
click at [218, 326] on button "休憩時間の入力" at bounding box center [446, 330] width 870 height 33
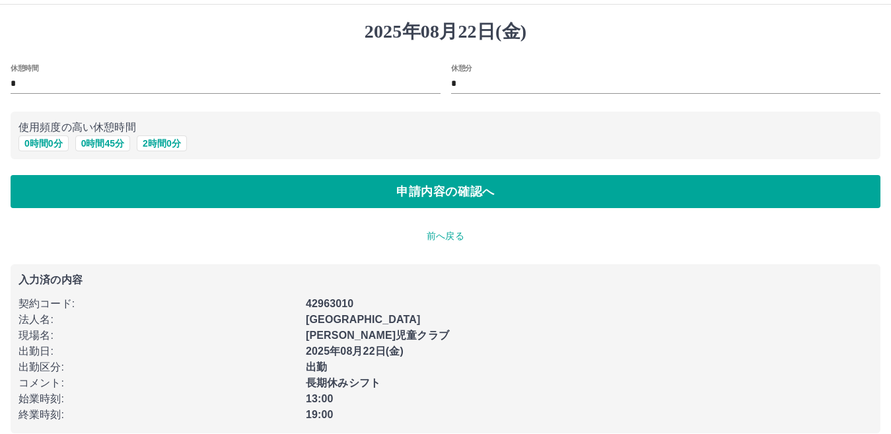
scroll to position [44, 0]
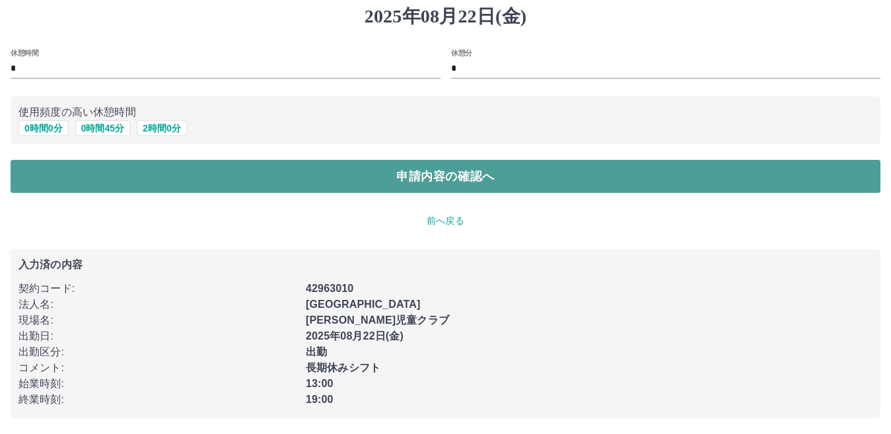
click at [406, 177] on button "申請内容の確認へ" at bounding box center [446, 176] width 870 height 33
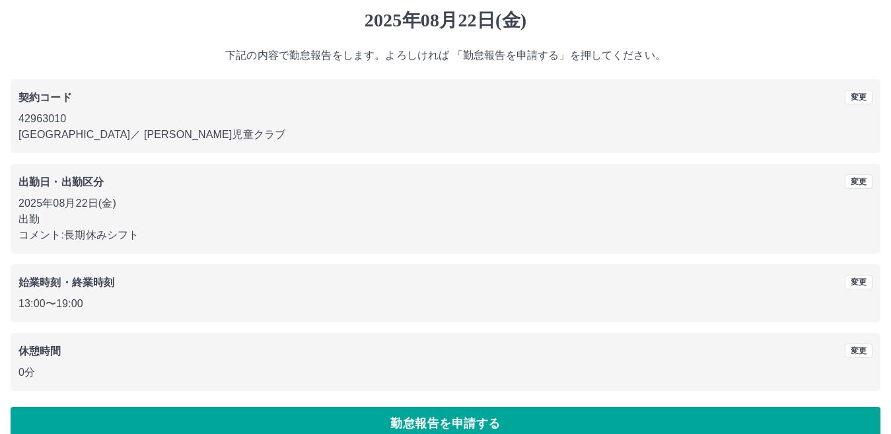
scroll to position [61, 0]
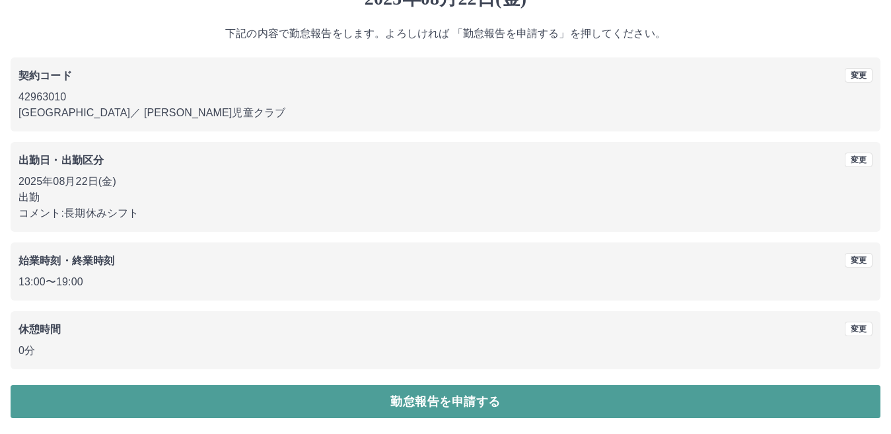
click at [392, 404] on button "勤怠報告を申請する" at bounding box center [446, 401] width 870 height 33
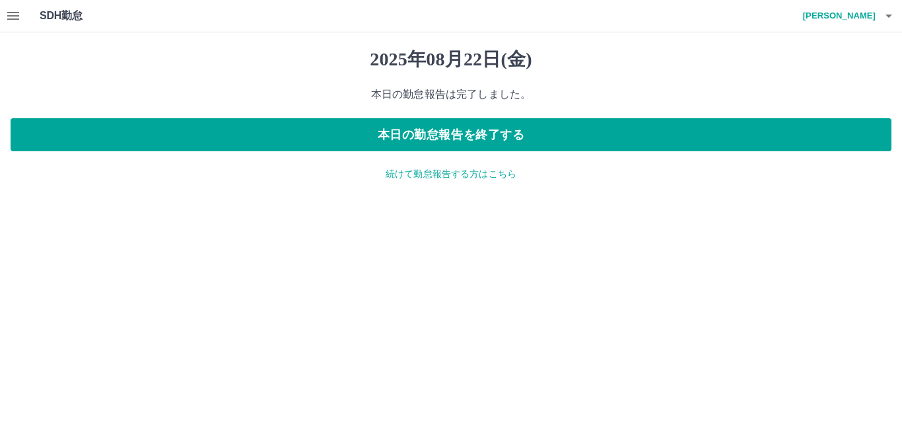
click at [833, 16] on h4 "[PERSON_NAME]" at bounding box center [836, 16] width 79 height 32
drag, startPoint x: 801, startPoint y: 91, endPoint x: 797, endPoint y: 97, distance: 7.1
click at [802, 91] on li "ログアウト" at bounding box center [833, 97] width 117 height 24
